Goal: Information Seeking & Learning: Learn about a topic

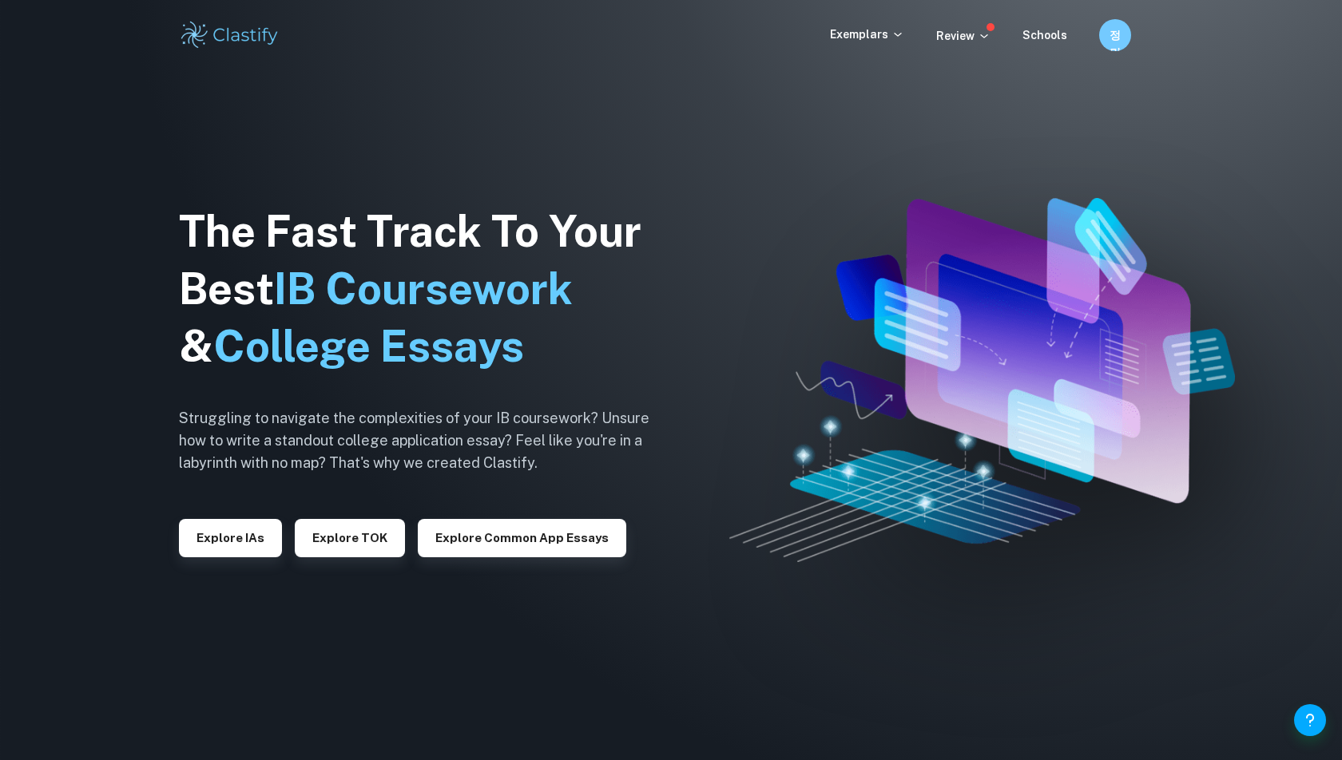
click at [255, 560] on div "The Fast Track To Your Best IB Coursework & College Essays Struggling to naviga…" at bounding box center [426, 380] width 495 height 546
click at [255, 554] on button "Explore IAs" at bounding box center [230, 538] width 103 height 38
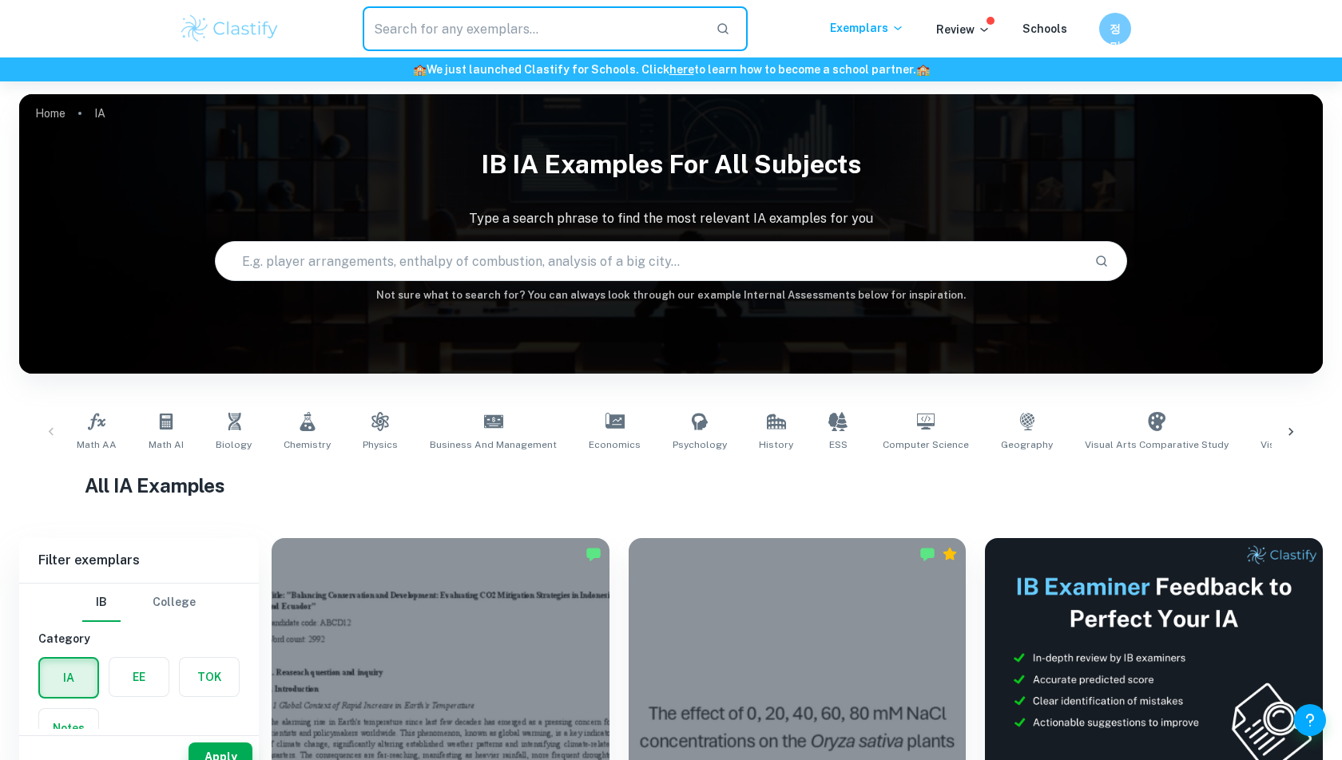
click at [442, 28] on input "text" at bounding box center [533, 28] width 340 height 45
click at [287, 30] on div "​" at bounding box center [554, 28] width 549 height 45
click at [263, 29] on img at bounding box center [229, 29] width 101 height 32
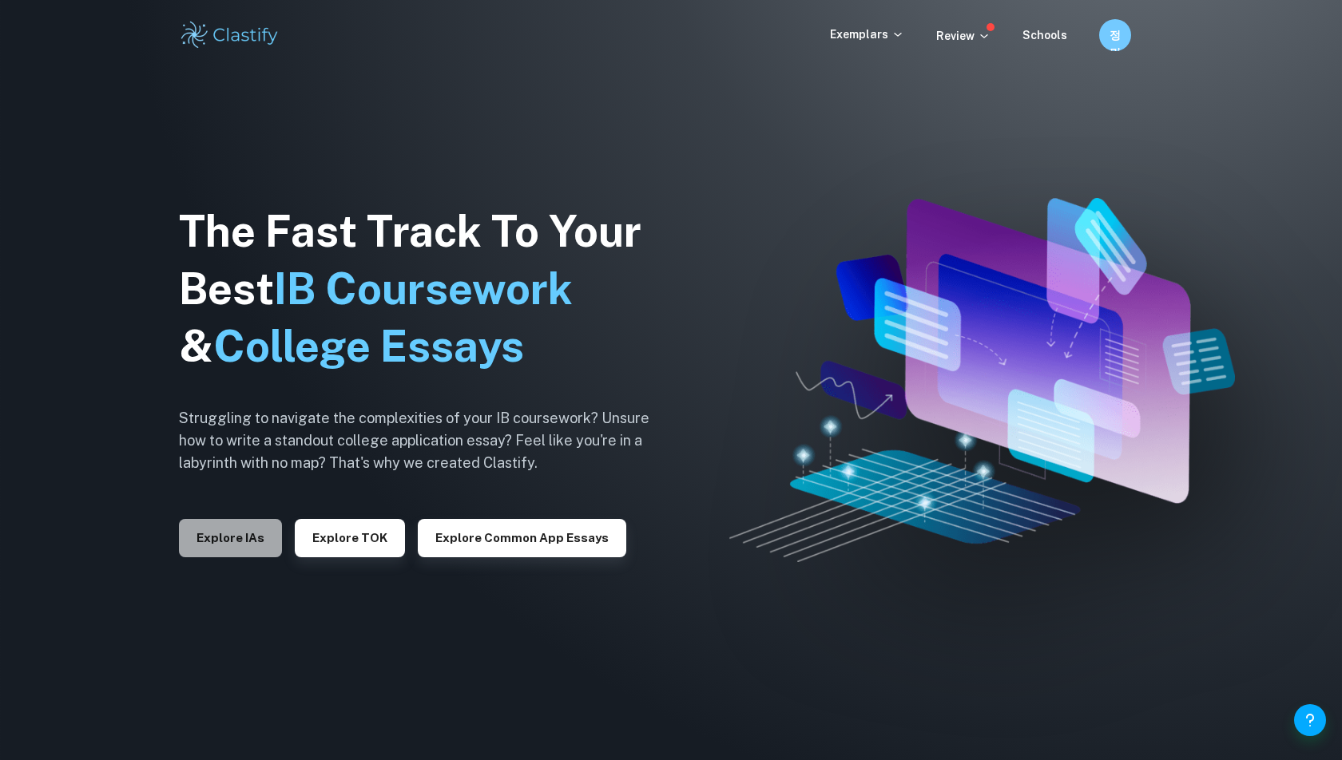
click at [229, 532] on button "Explore IAs" at bounding box center [230, 538] width 103 height 38
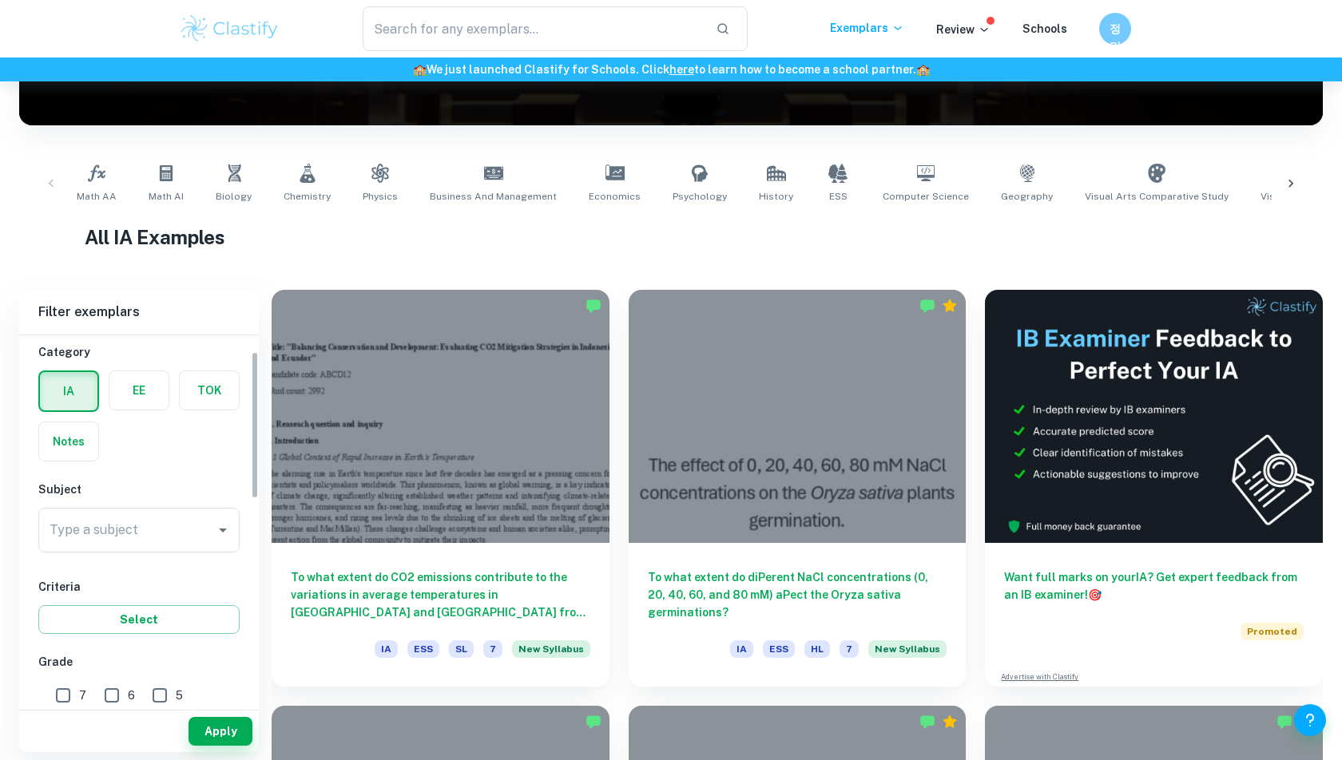
scroll to position [50, 0]
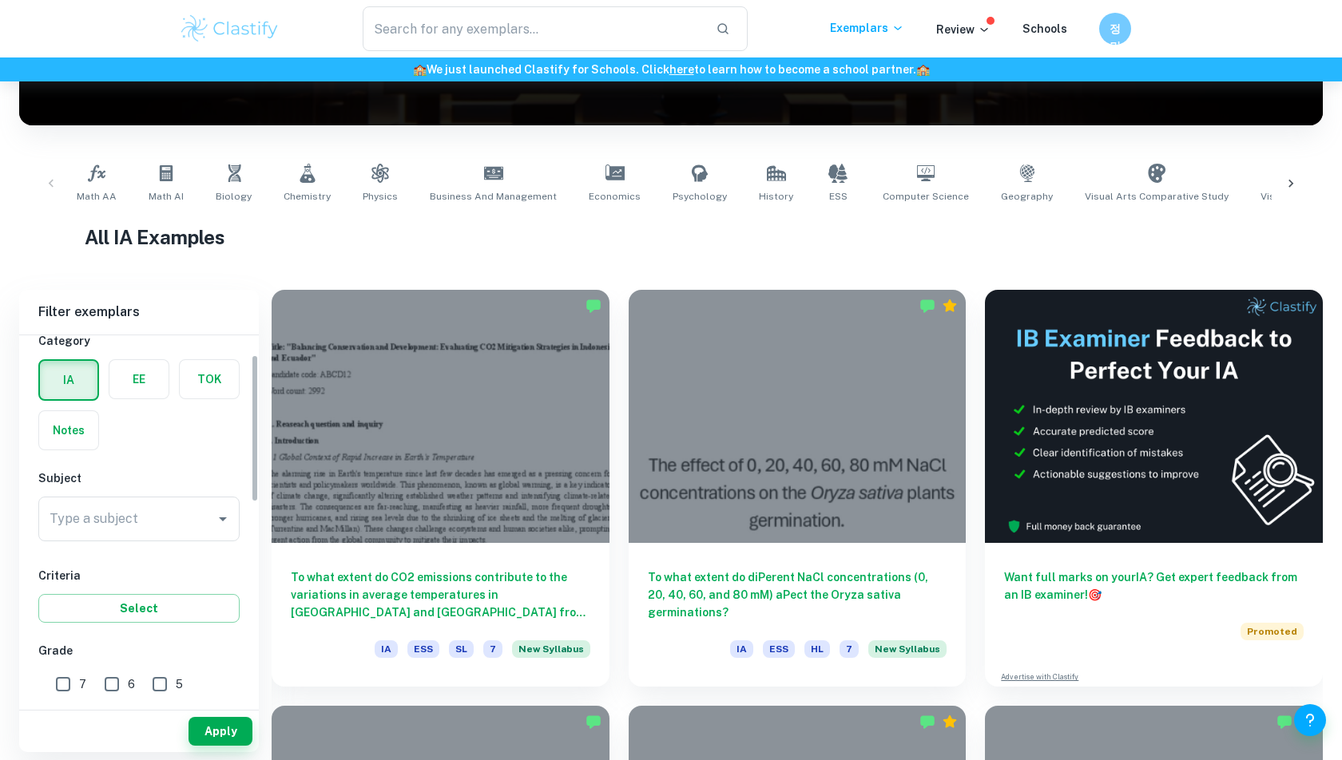
click at [153, 379] on label "button" at bounding box center [138, 379] width 59 height 38
click at [0, 0] on input "radio" at bounding box center [0, 0] width 0 height 0
click at [140, 539] on div "Type a subject Type a subject" at bounding box center [138, 522] width 201 height 51
click at [145, 504] on input "Type a subject" at bounding box center [127, 519] width 163 height 30
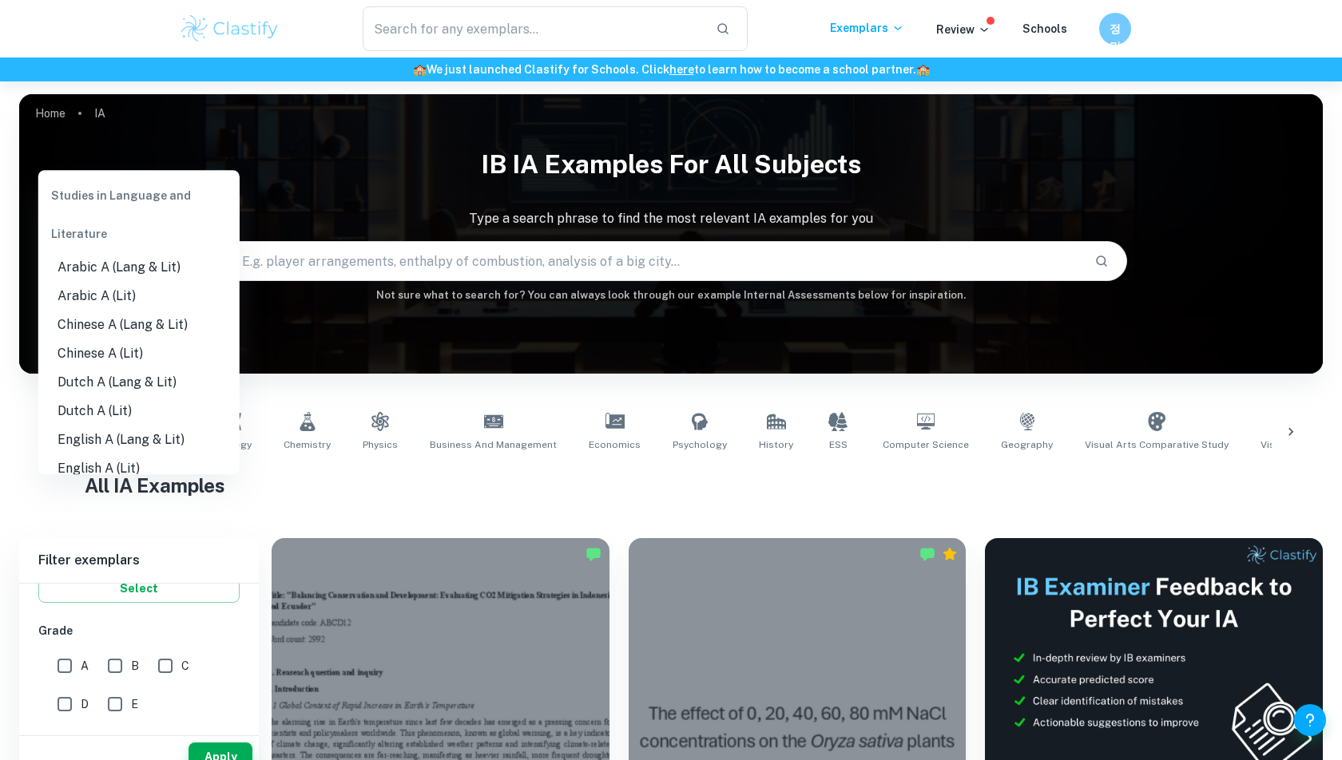
scroll to position [224, 0]
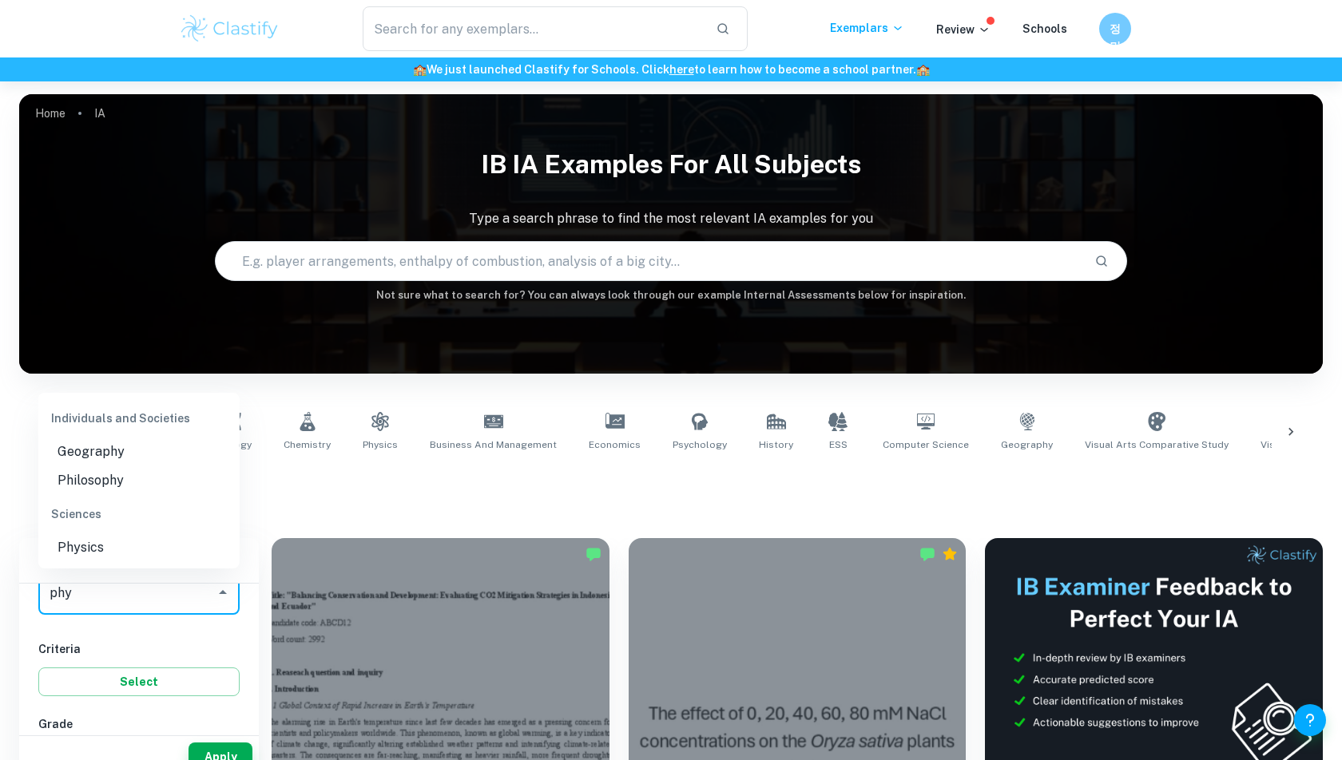
click at [89, 540] on li "Physics" at bounding box center [138, 547] width 201 height 29
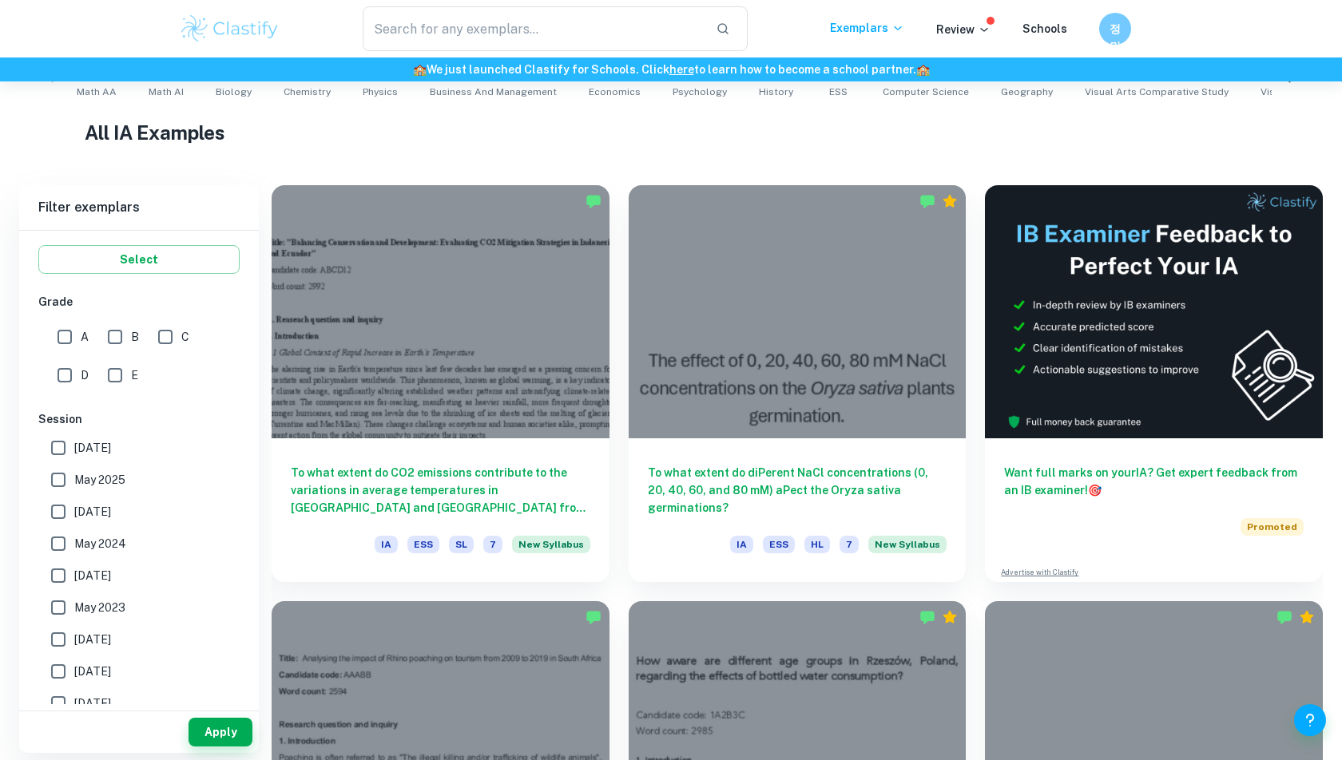
scroll to position [370, 0]
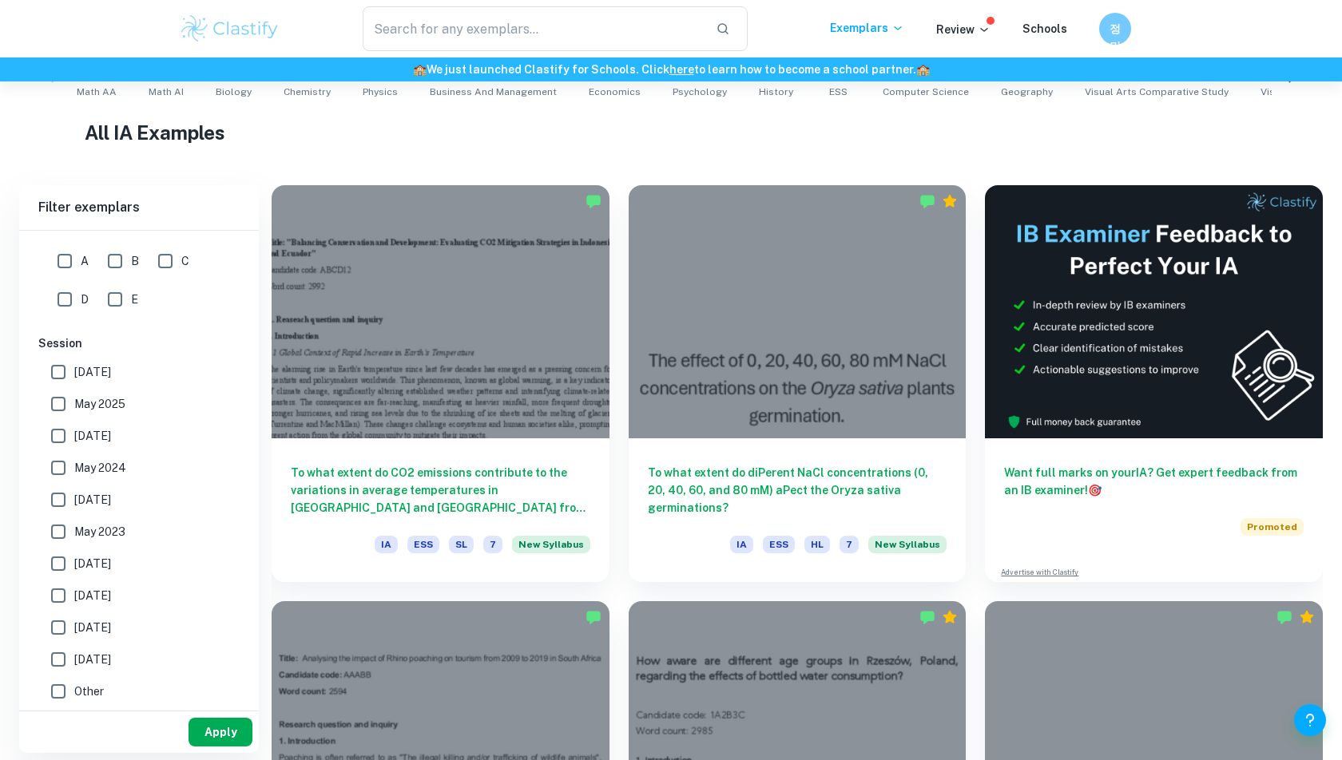
type input "Physics"
click at [214, 740] on button "Apply" at bounding box center [220, 732] width 64 height 29
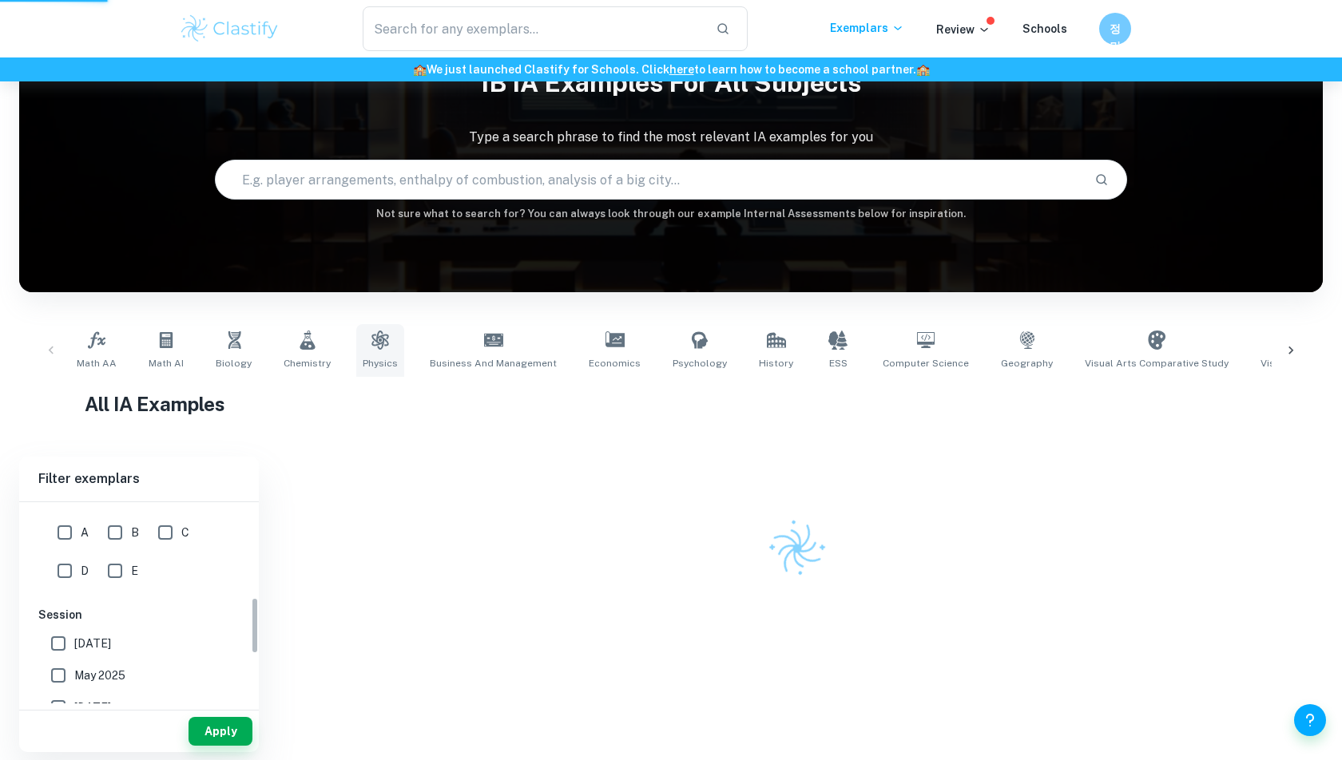
scroll to position [81, 0]
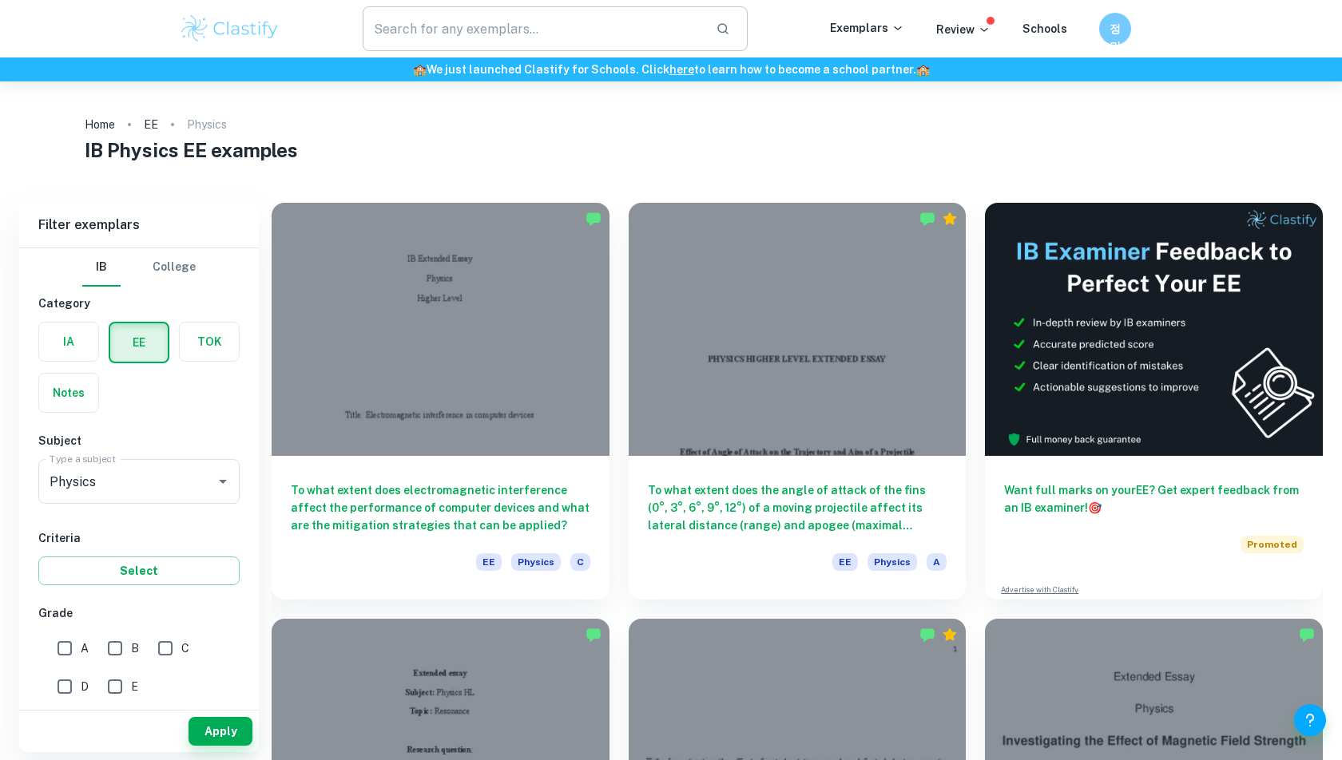
click at [545, 31] on input "text" at bounding box center [533, 28] width 340 height 45
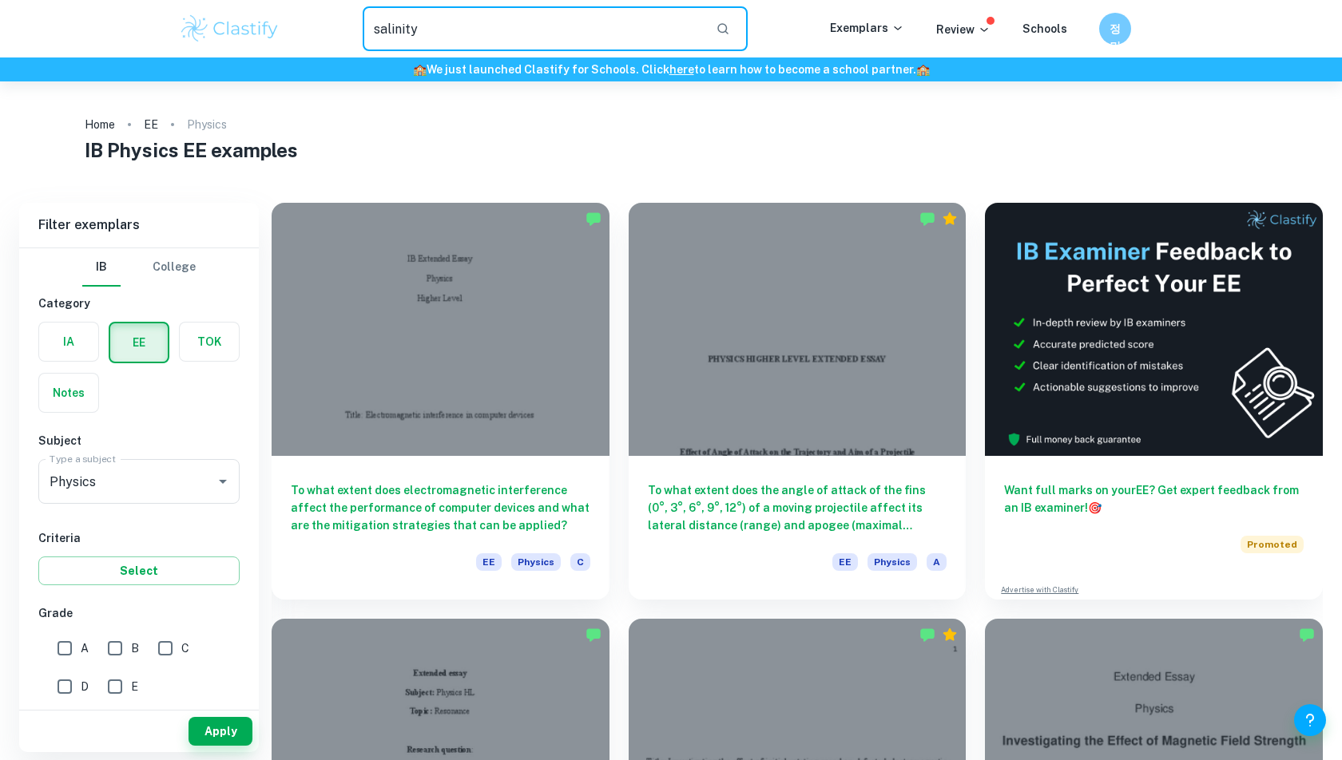
type input "salinity"
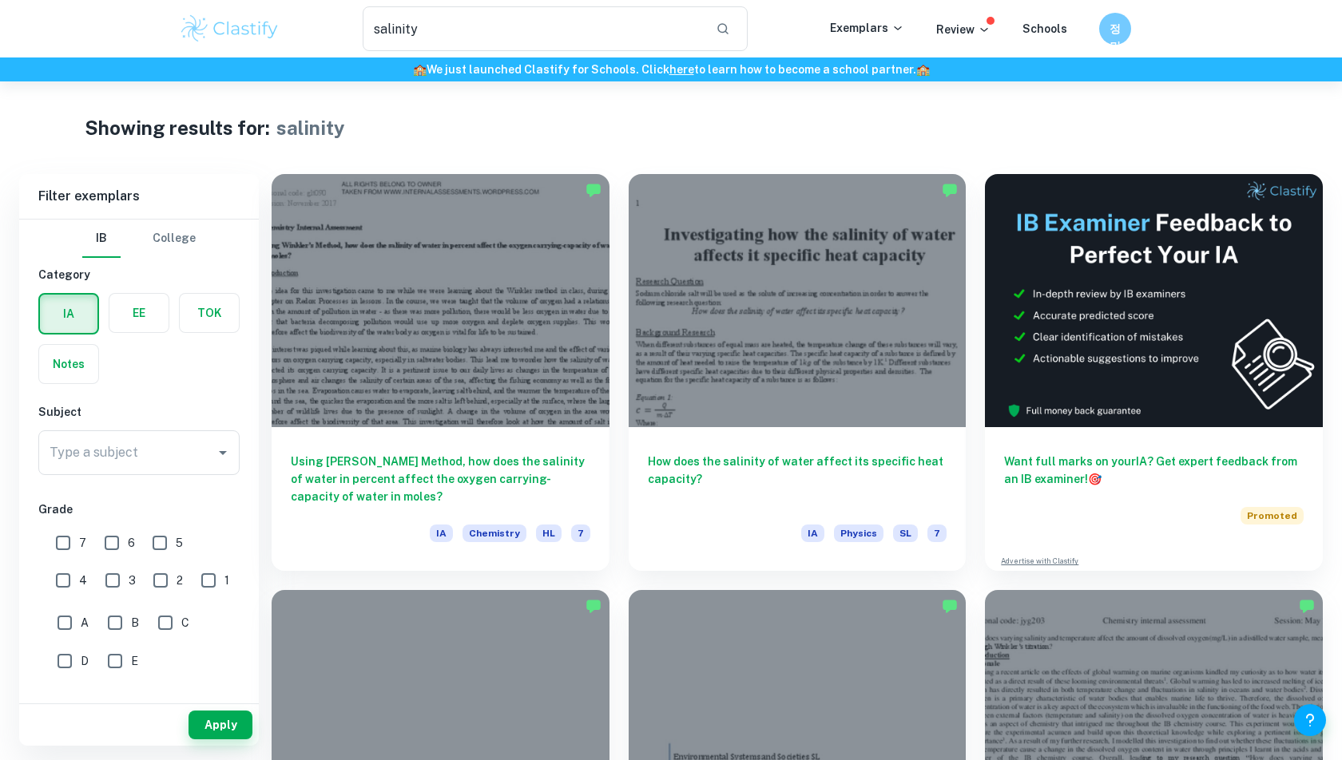
click at [132, 321] on label "button" at bounding box center [138, 313] width 59 height 38
click at [0, 0] on input "radio" at bounding box center [0, 0] width 0 height 0
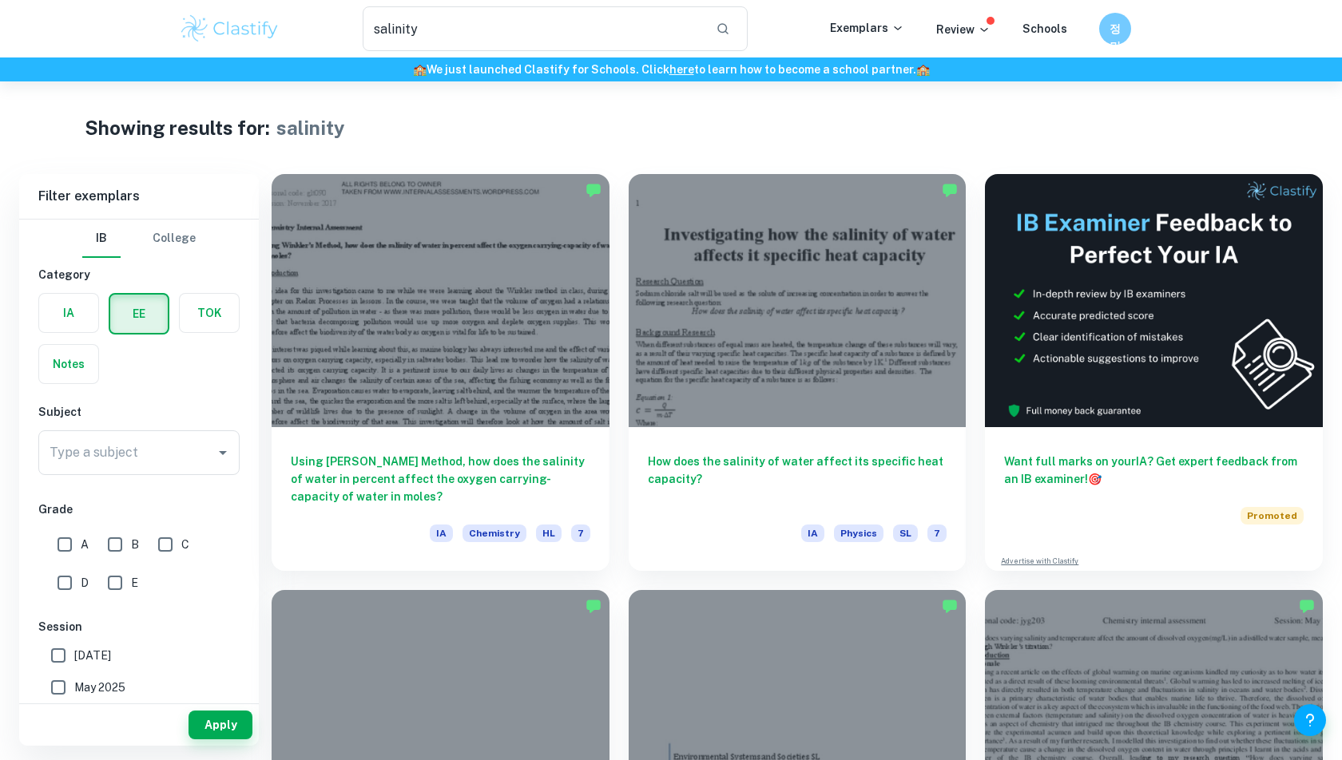
click at [77, 545] on input "A" at bounding box center [65, 545] width 32 height 32
checkbox input "true"
click at [218, 731] on button "Apply" at bounding box center [220, 725] width 64 height 29
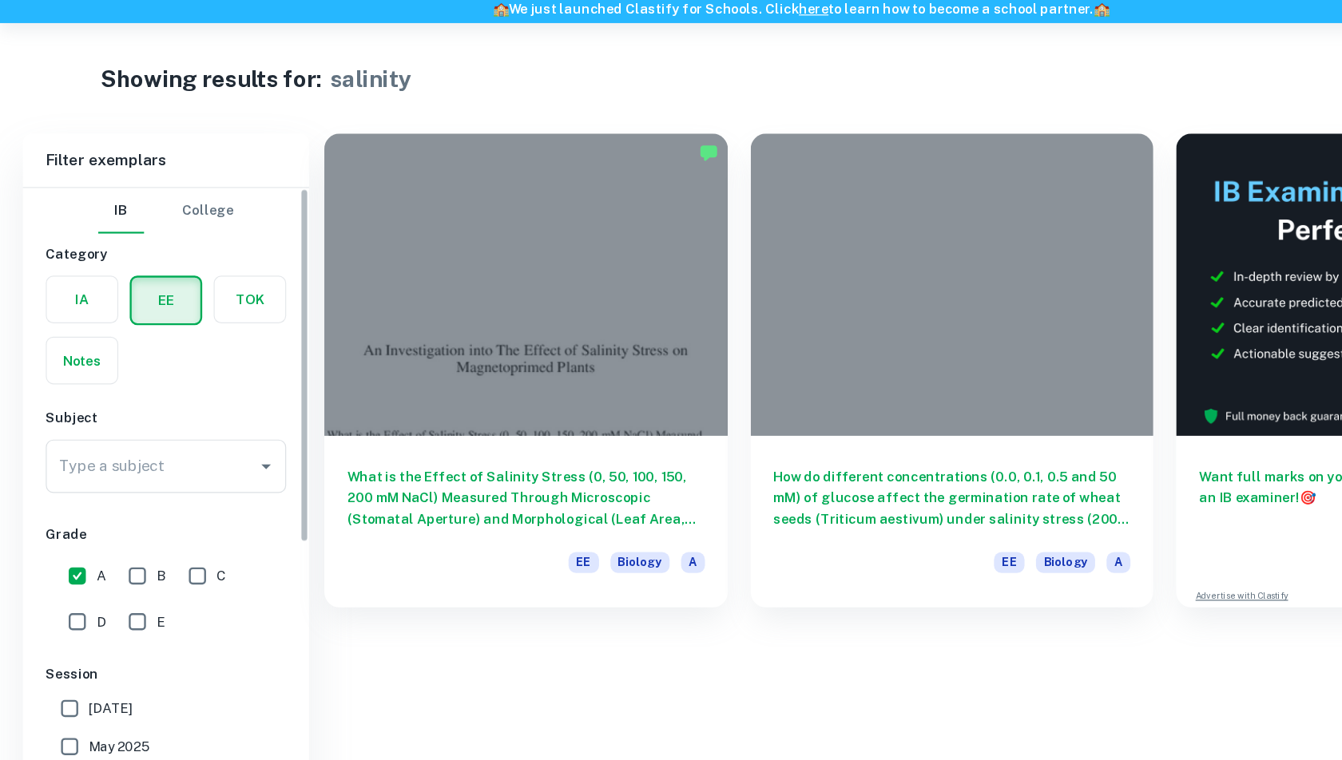
click at [131, 530] on label "B" at bounding box center [119, 545] width 40 height 32
click at [131, 530] on input "B" at bounding box center [115, 545] width 32 height 32
checkbox input "true"
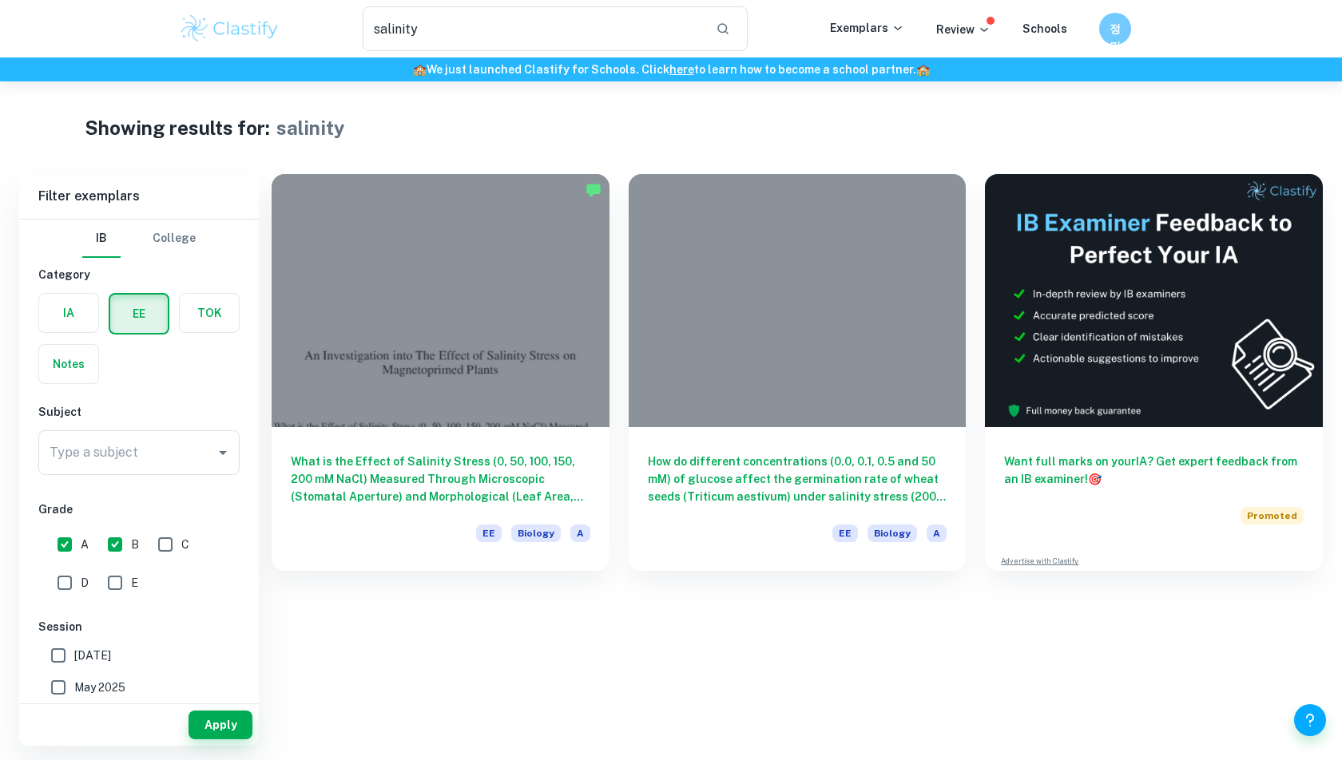
click at [223, 740] on div "Apply" at bounding box center [139, 725] width 240 height 42
click at [223, 727] on button "Apply" at bounding box center [220, 725] width 64 height 29
click at [241, 722] on button "Apply" at bounding box center [220, 725] width 64 height 29
click at [594, 29] on input "salinity" at bounding box center [533, 28] width 340 height 45
click at [731, 40] on button "button" at bounding box center [722, 28] width 27 height 27
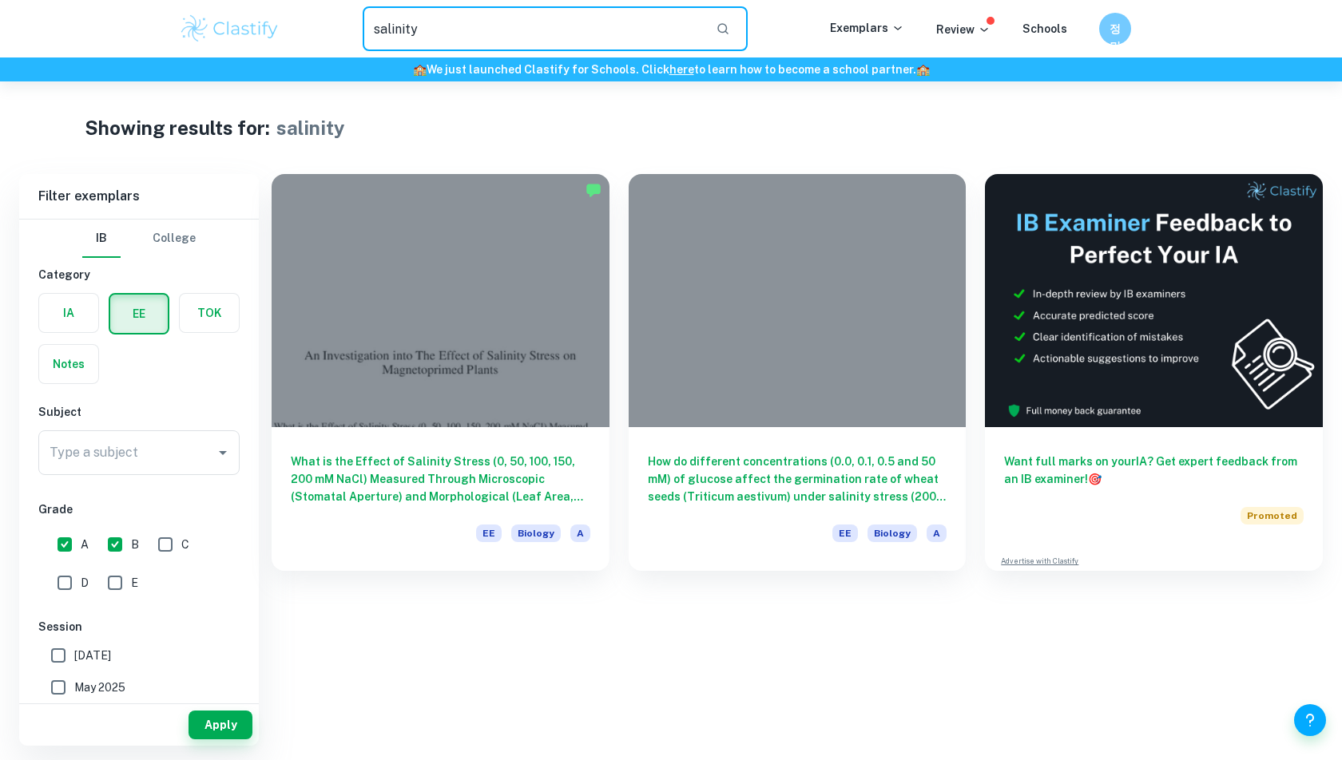
drag, startPoint x: 661, startPoint y: 30, endPoint x: 329, endPoint y: 37, distance: 332.3
click at [329, 37] on div "salinity ​" at bounding box center [554, 28] width 549 height 45
type input "s"
type input "water"
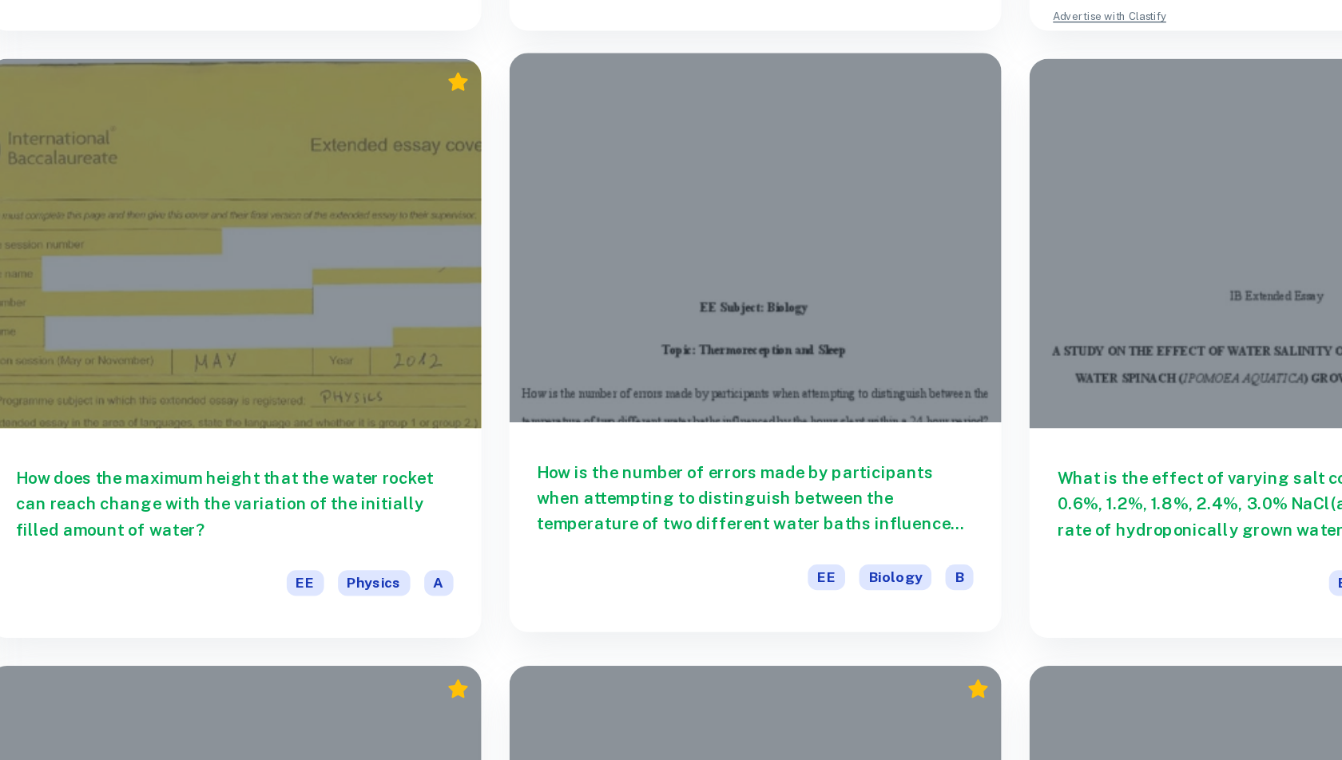
scroll to position [310, 0]
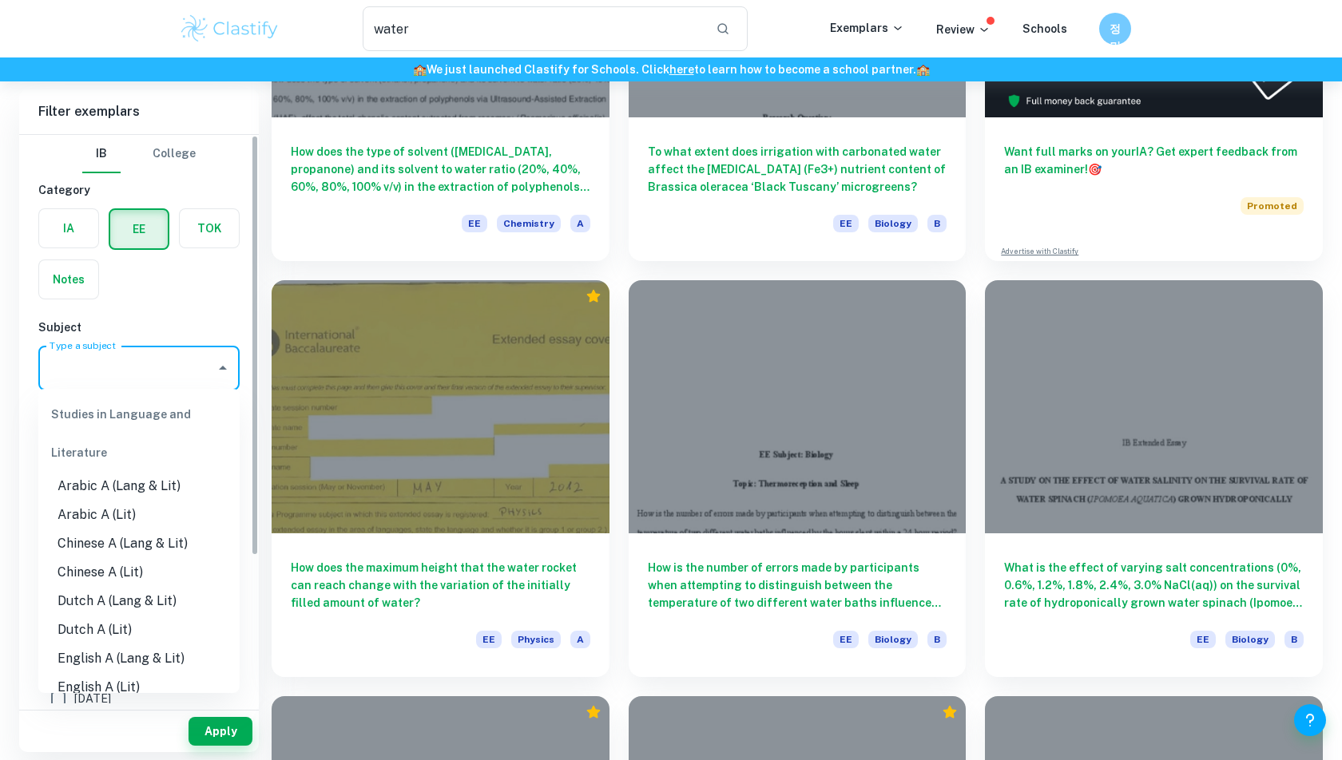
click at [200, 379] on input "Type a subject" at bounding box center [127, 368] width 163 height 30
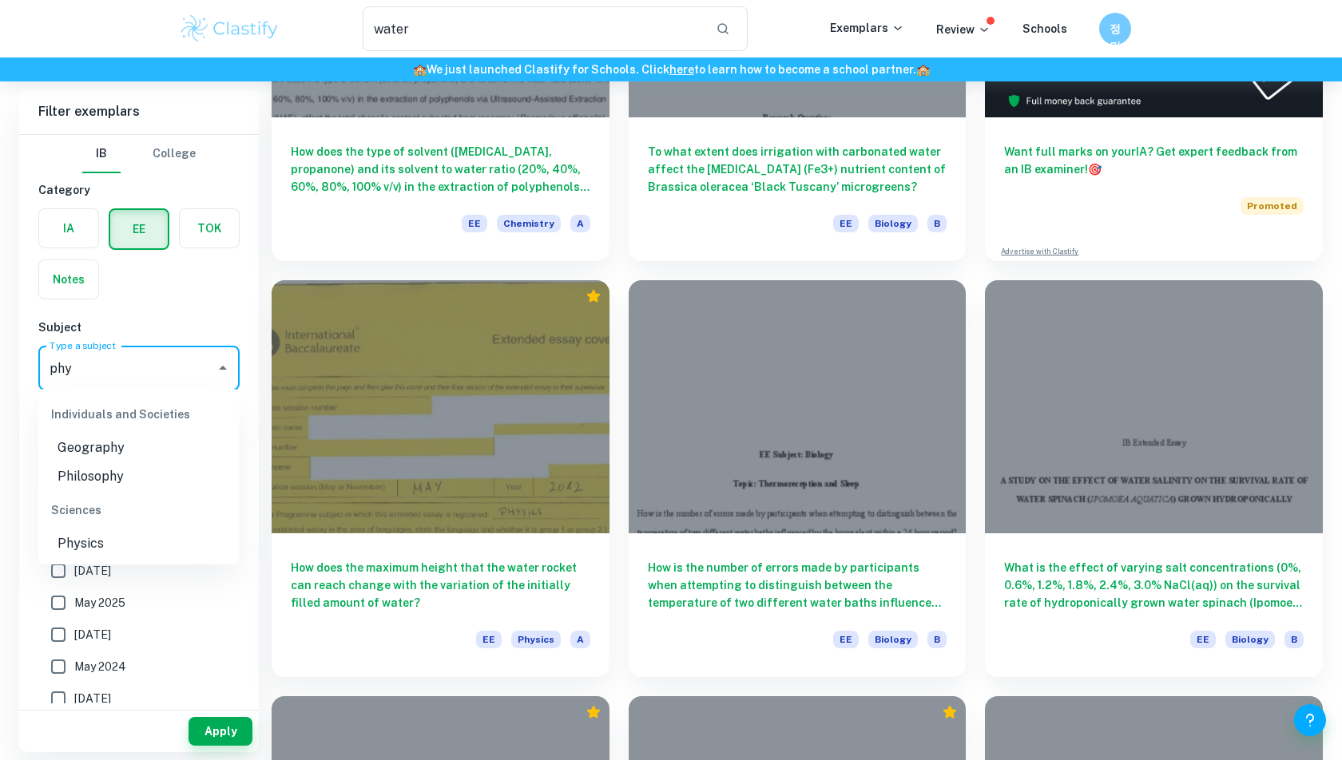
click at [113, 536] on li "Physics" at bounding box center [138, 543] width 201 height 29
type input "Physics"
click at [217, 713] on div "Apply" at bounding box center [139, 732] width 240 height 42
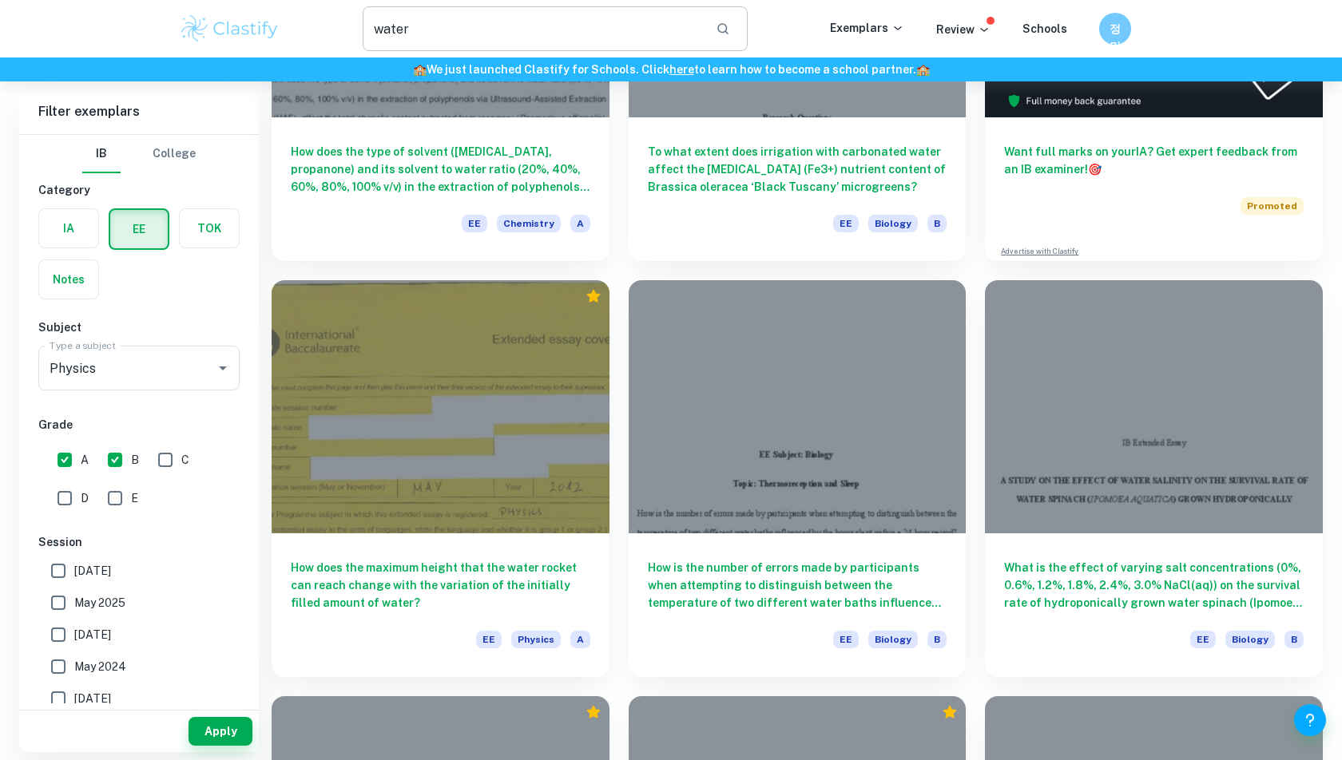
click at [726, 38] on button "button" at bounding box center [722, 28] width 27 height 27
type input "water"
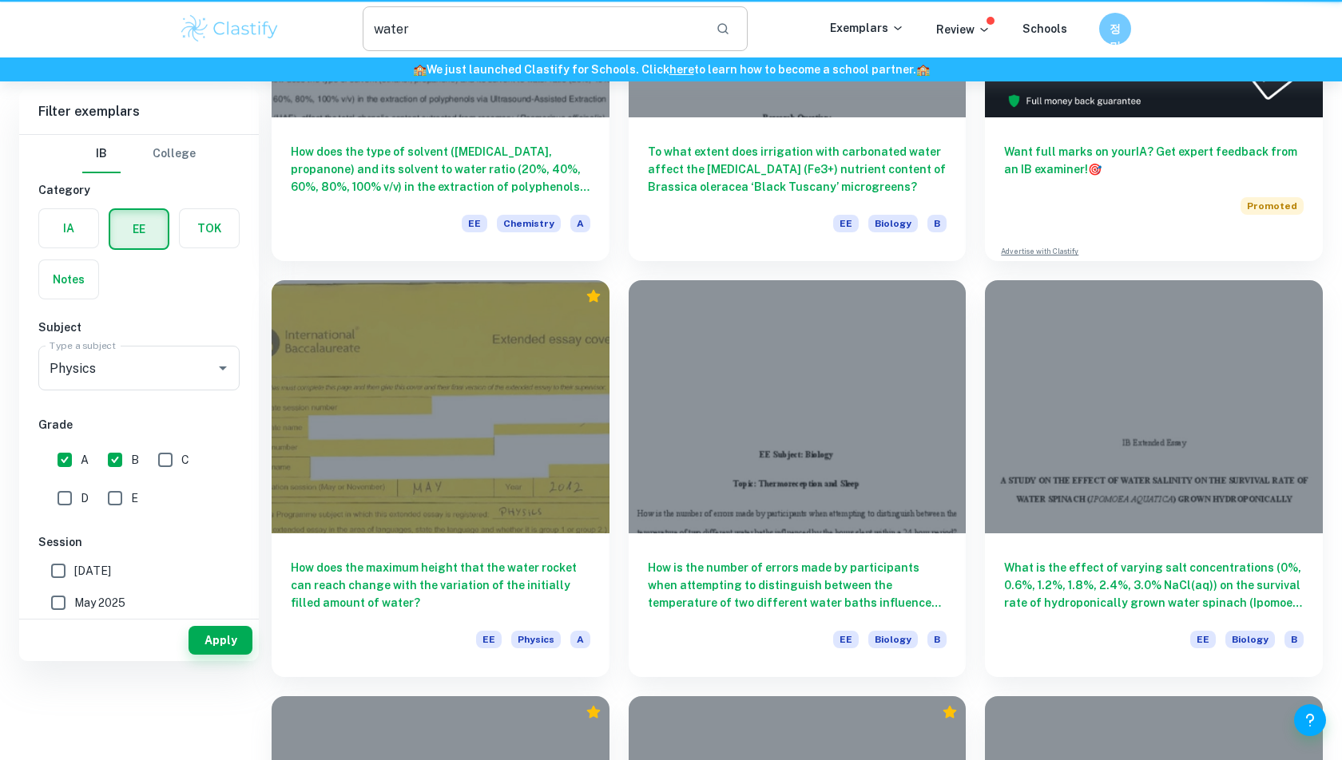
scroll to position [0, 0]
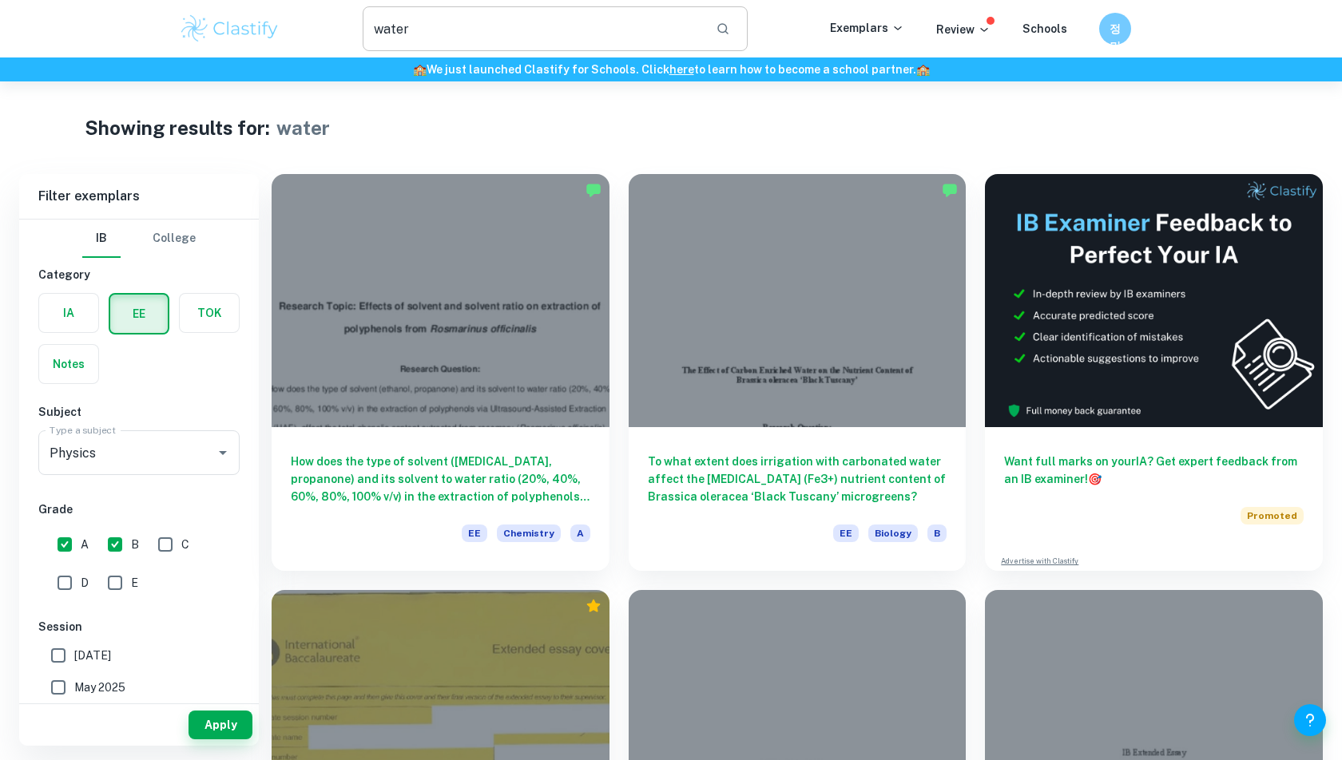
click at [728, 22] on icon "button" at bounding box center [723, 29] width 14 height 14
click at [222, 736] on button "Apply" at bounding box center [220, 725] width 64 height 29
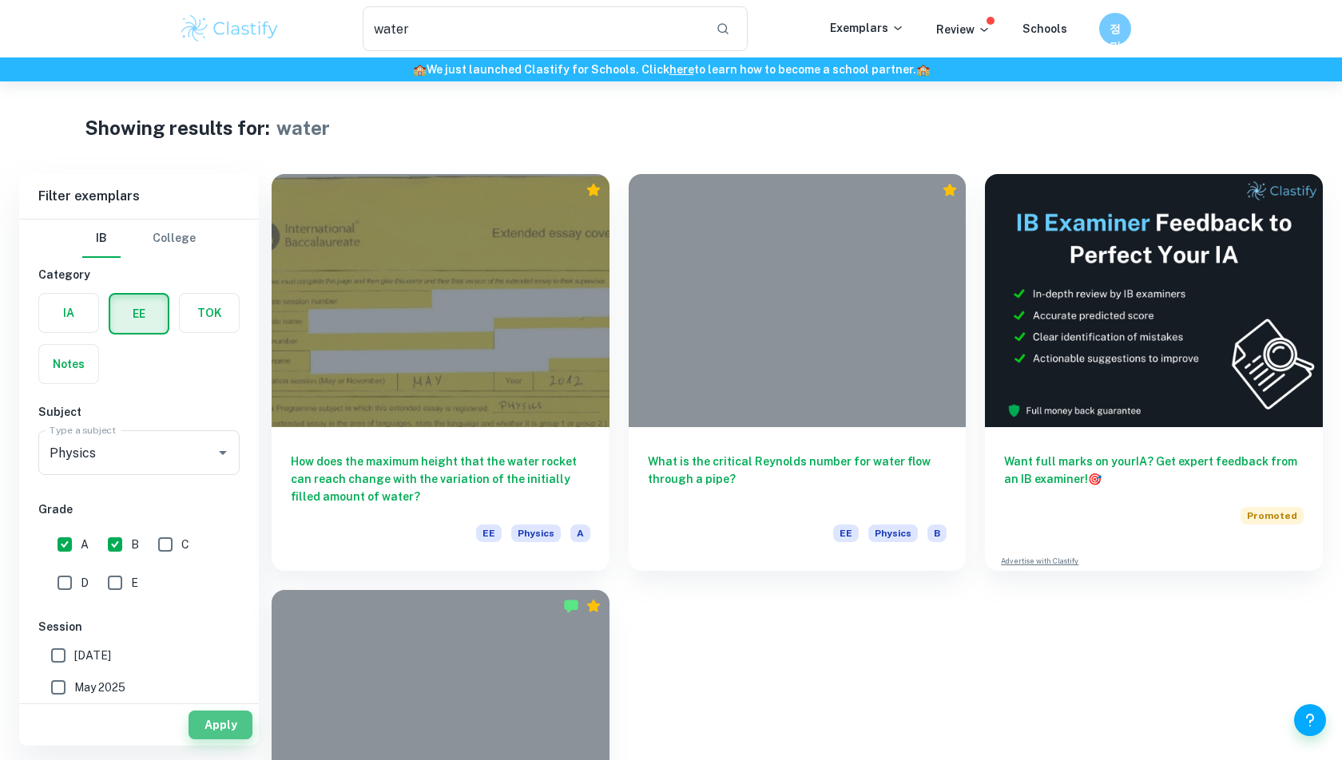
click at [221, 728] on button "Apply" at bounding box center [220, 725] width 64 height 29
click at [613, 363] on div "What is the critical Reynolds number for water flow through a pipe? EE Physics B" at bounding box center [787, 363] width 357 height 416
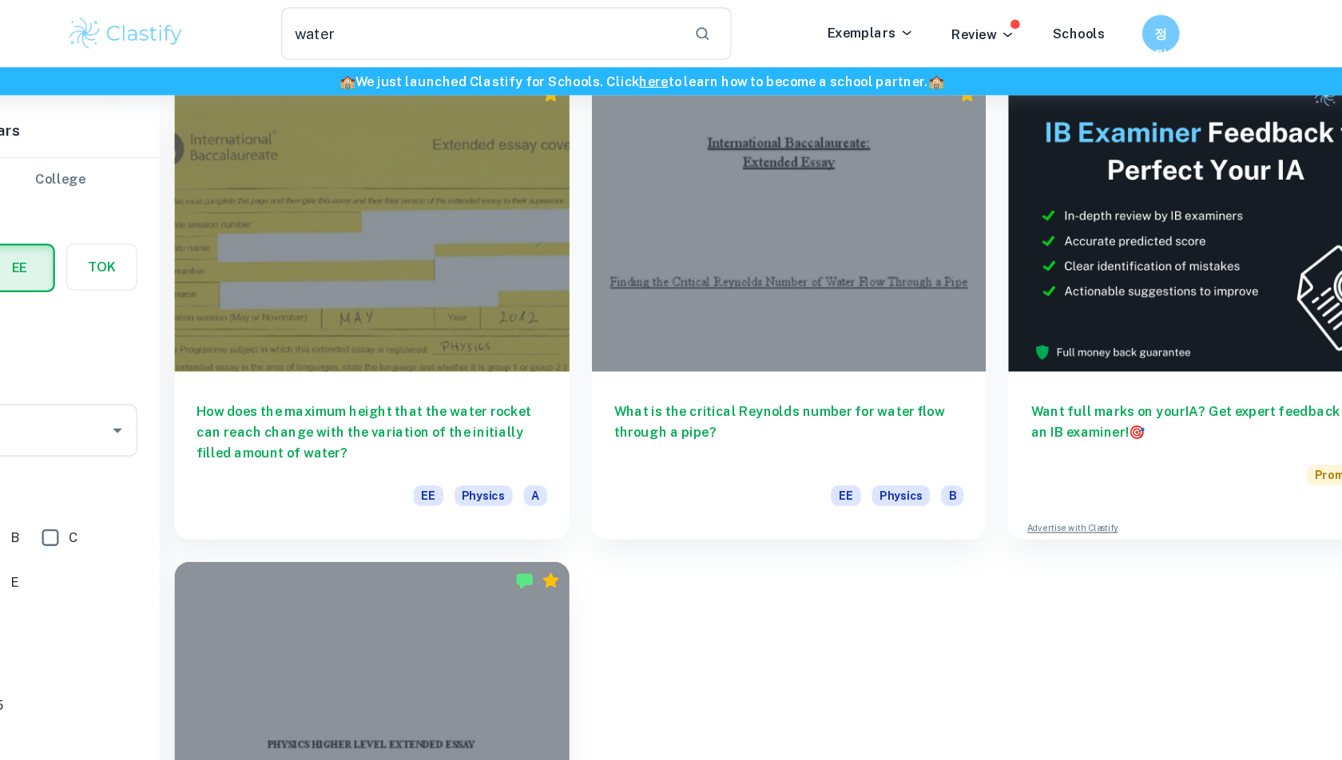
scroll to position [87, 0]
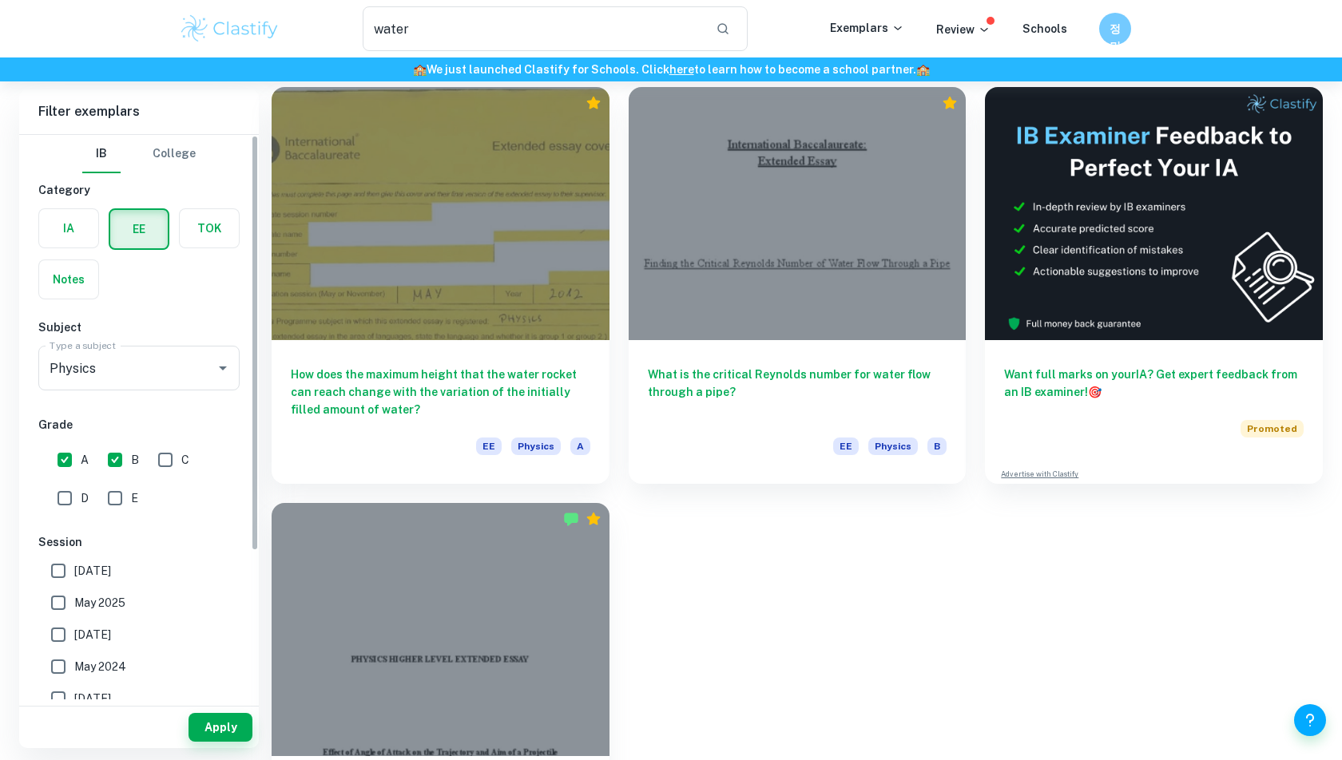
click at [73, 236] on label "button" at bounding box center [68, 228] width 59 height 38
click at [0, 0] on input "radio" at bounding box center [0, 0] width 0 height 0
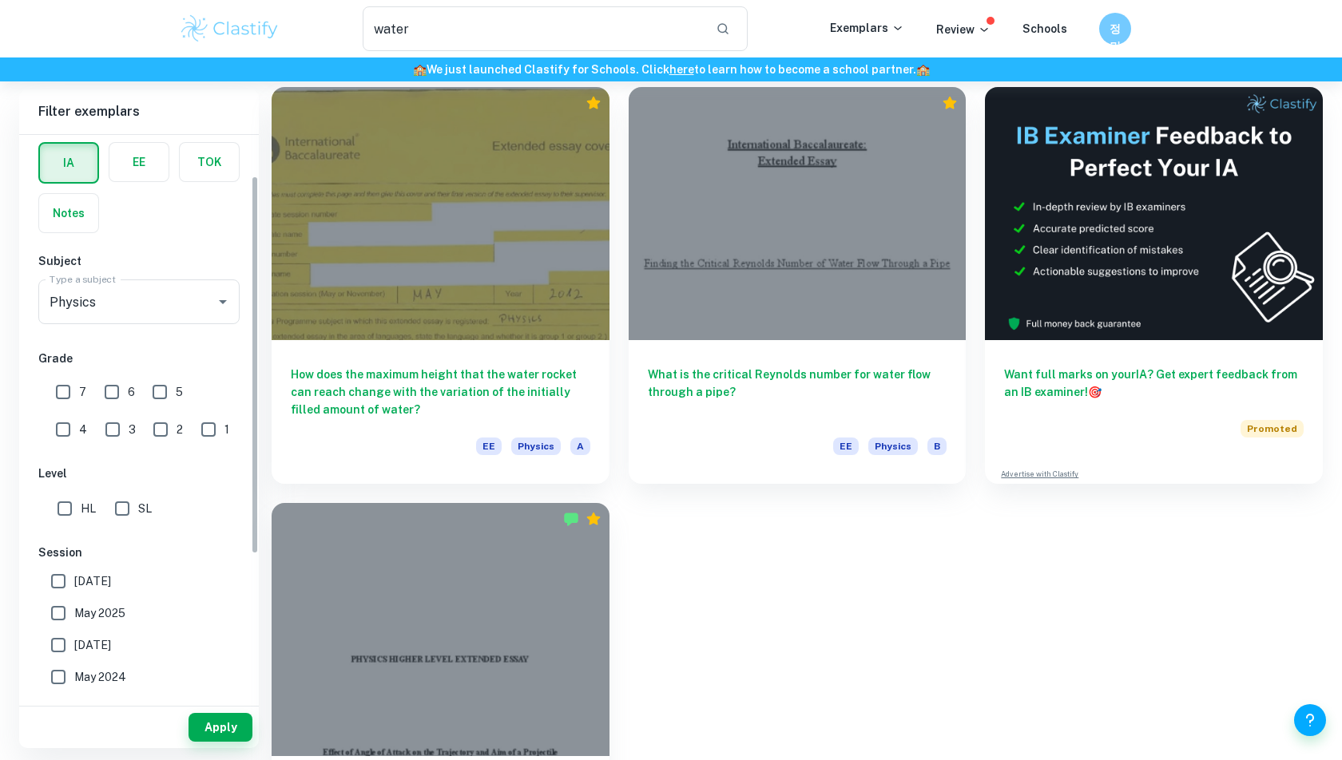
scroll to position [85, 0]
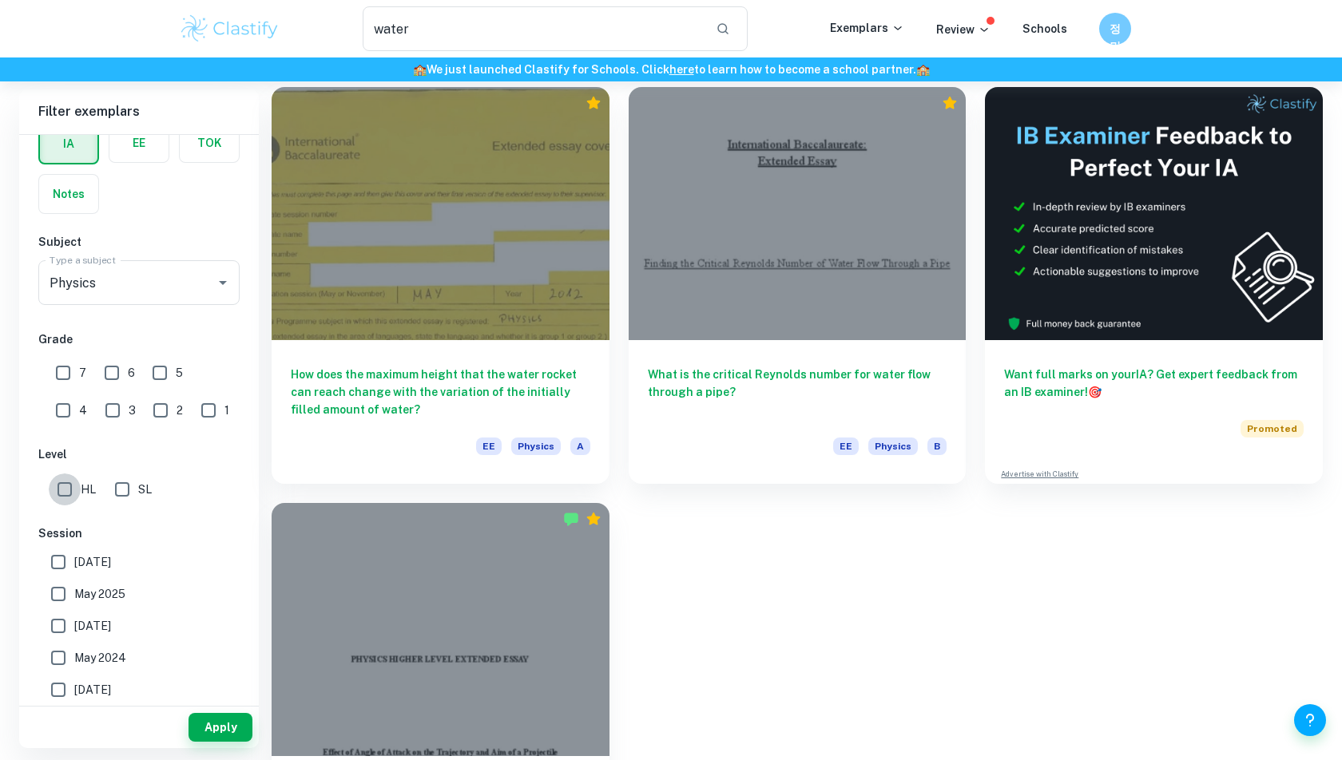
click at [75, 474] on input "HL" at bounding box center [65, 490] width 32 height 32
checkbox input "true"
click at [218, 738] on button "Apply" at bounding box center [220, 727] width 64 height 29
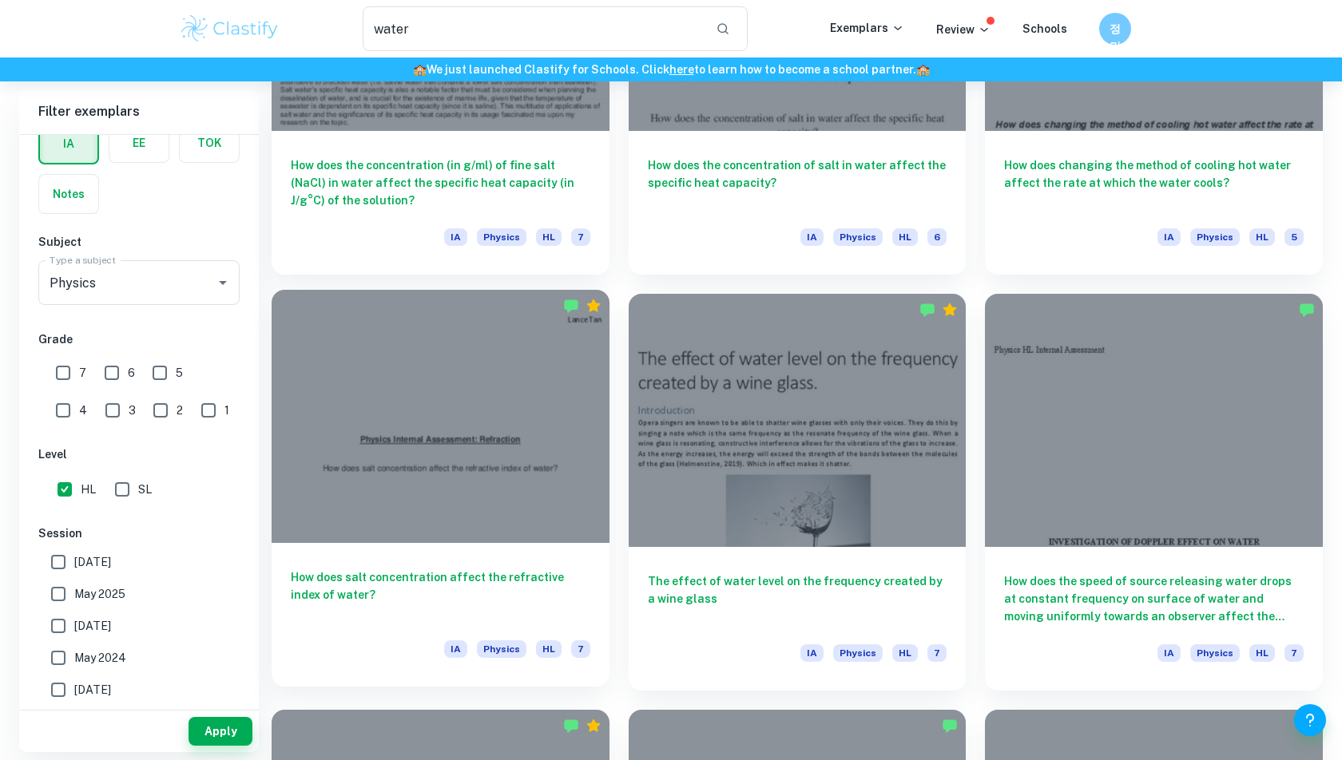
scroll to position [0, 0]
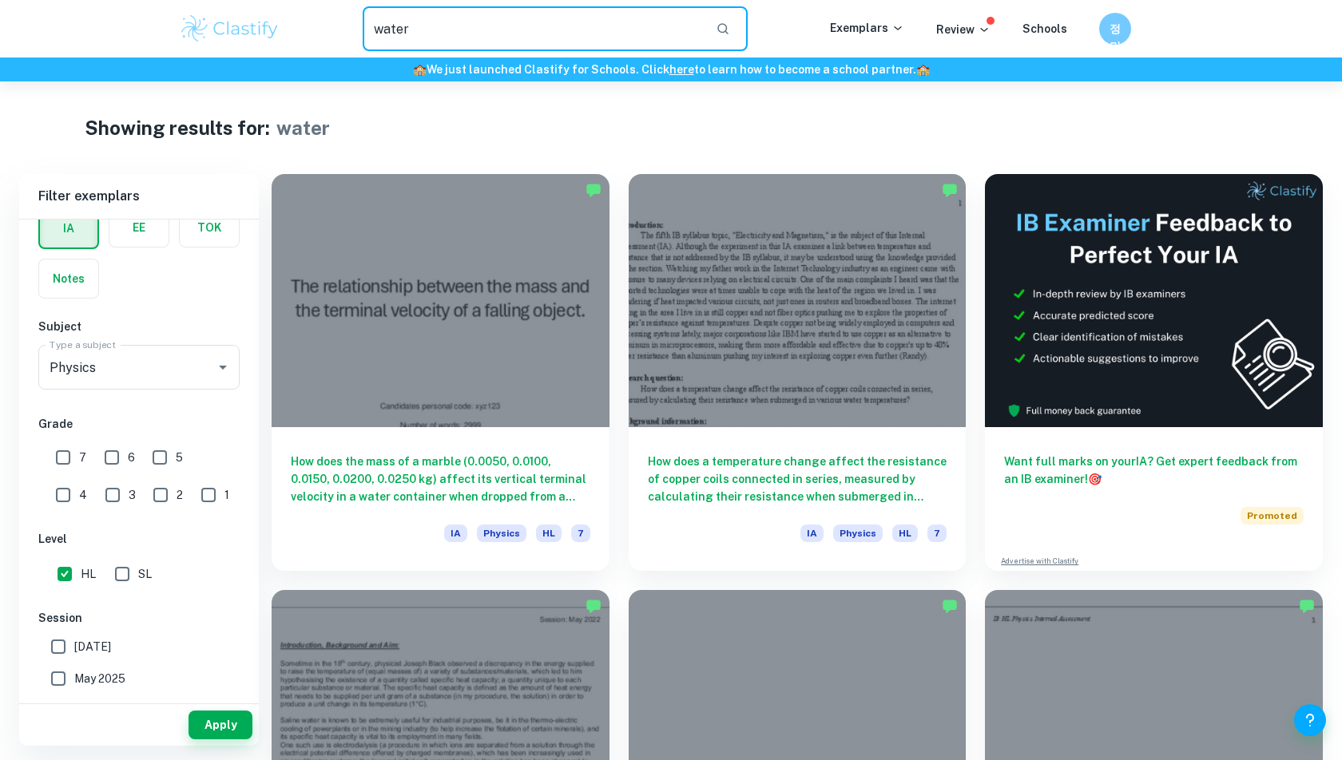
drag, startPoint x: 443, startPoint y: 31, endPoint x: 248, endPoint y: 19, distance: 196.0
click at [255, 18] on div "water ​ Exemplars Review Schools 정민" at bounding box center [671, 28] width 1022 height 45
type input "salinity"
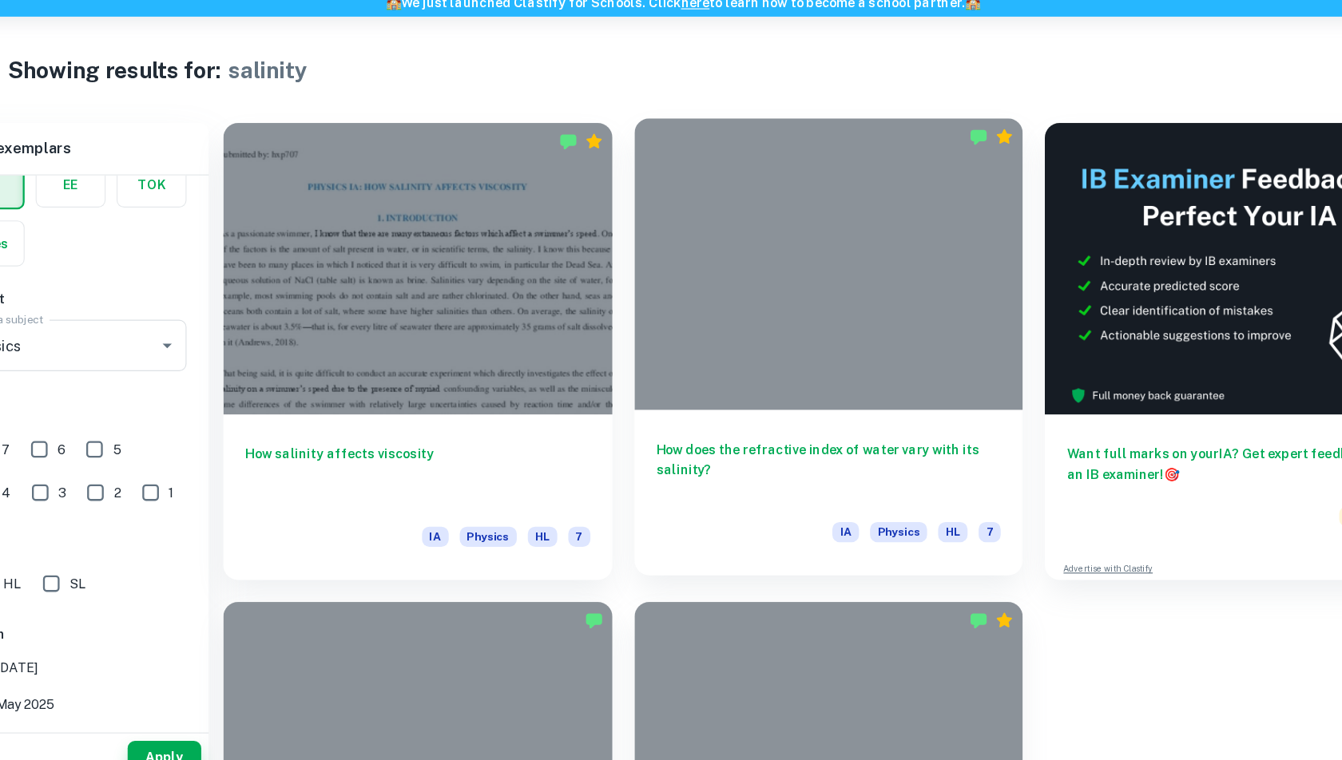
click at [693, 452] on h6 "How does the refractive index of water vary with its salinity?" at bounding box center [797, 475] width 299 height 53
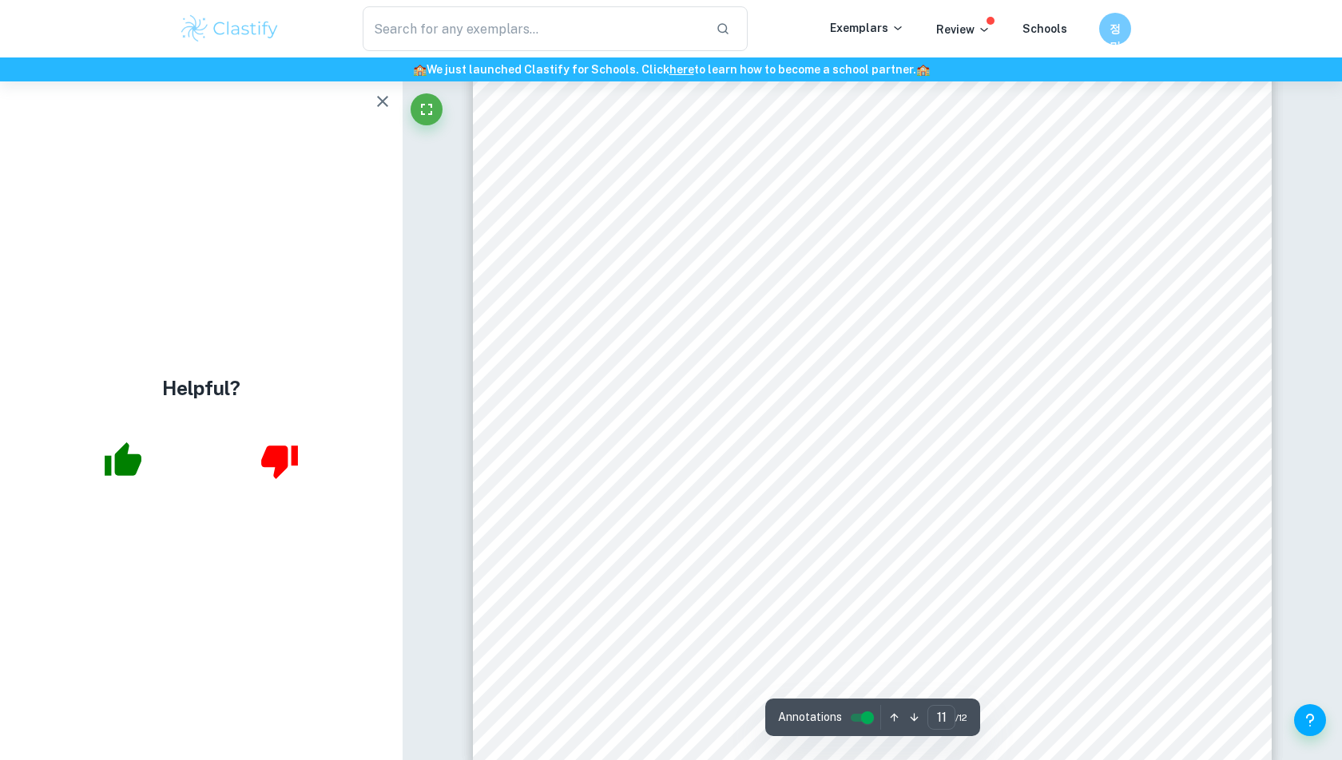
scroll to position [10902, 0]
click at [367, 112] on div "Helpful?" at bounding box center [201, 420] width 402 height 679
click at [376, 109] on icon "button" at bounding box center [382, 101] width 19 height 19
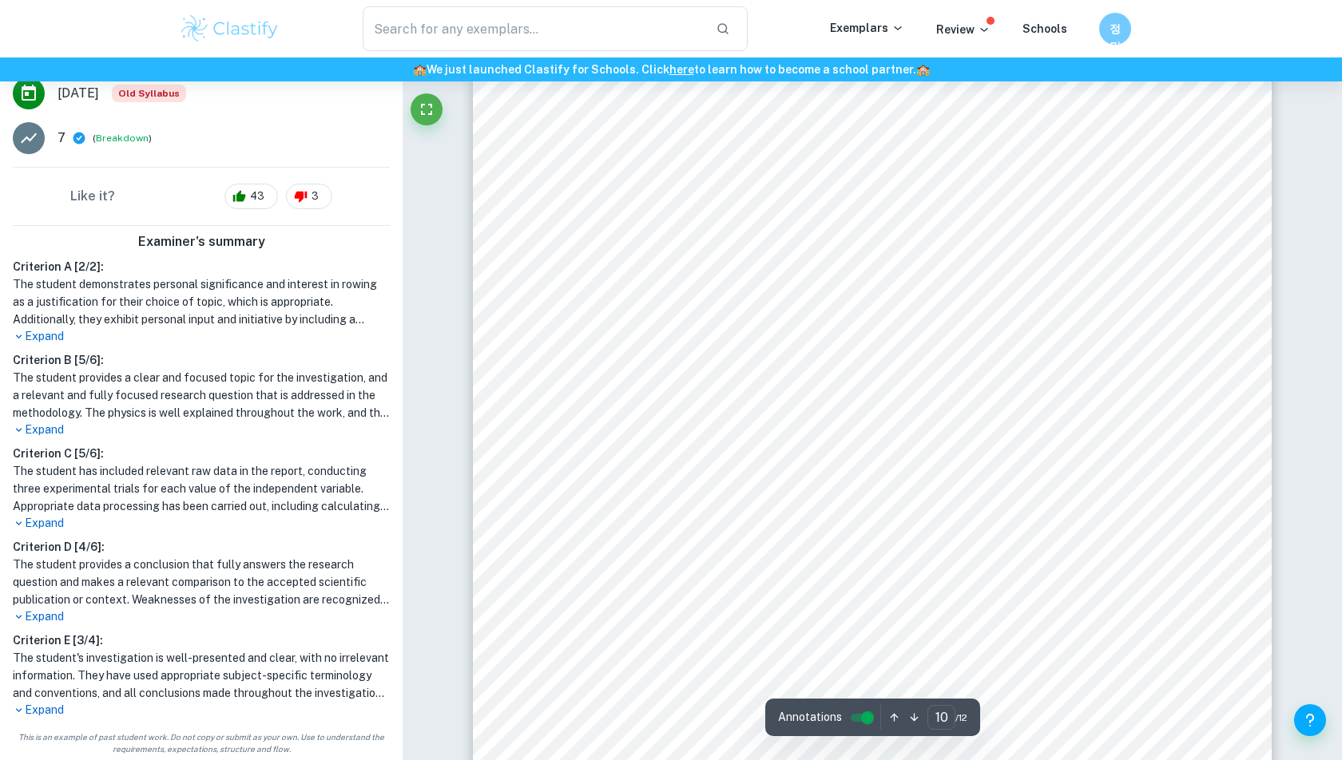
scroll to position [9539, 0]
type input "6"
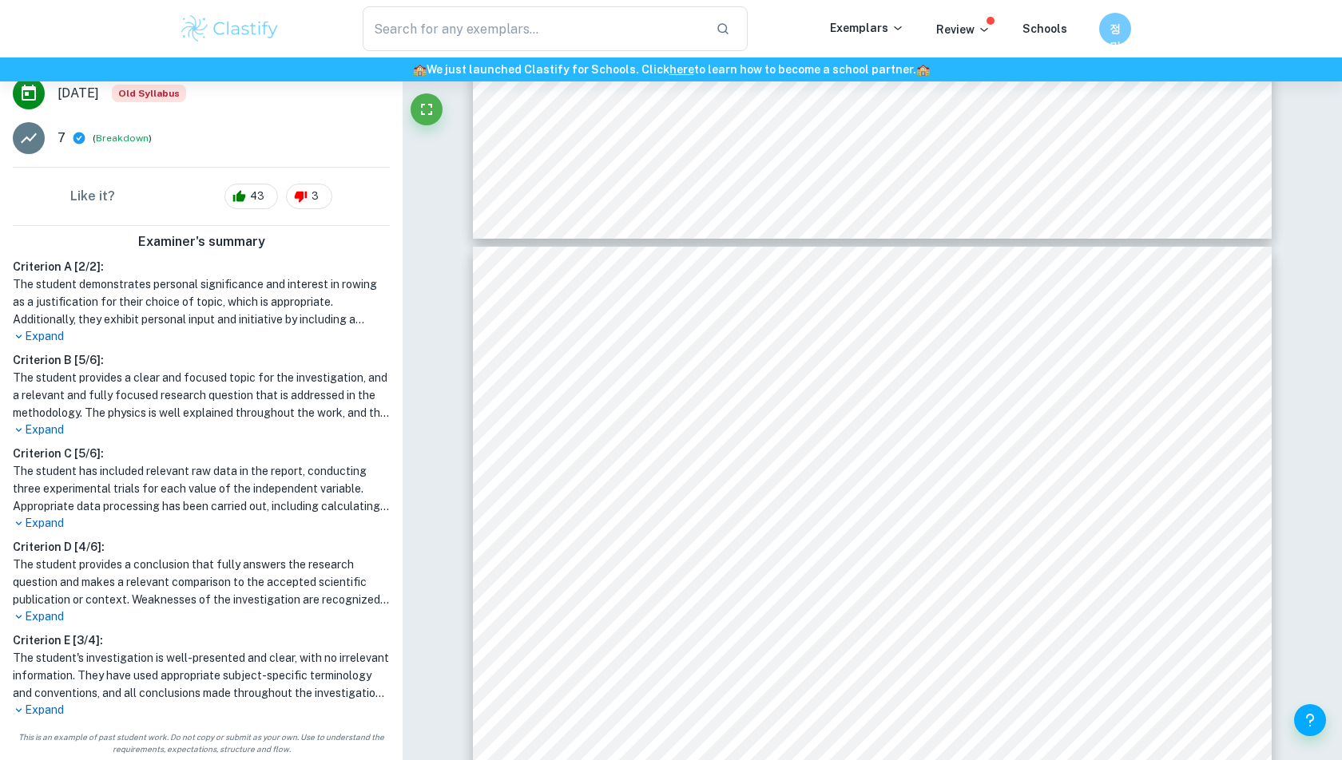
scroll to position [5175, 0]
